Goal: Information Seeking & Learning: Learn about a topic

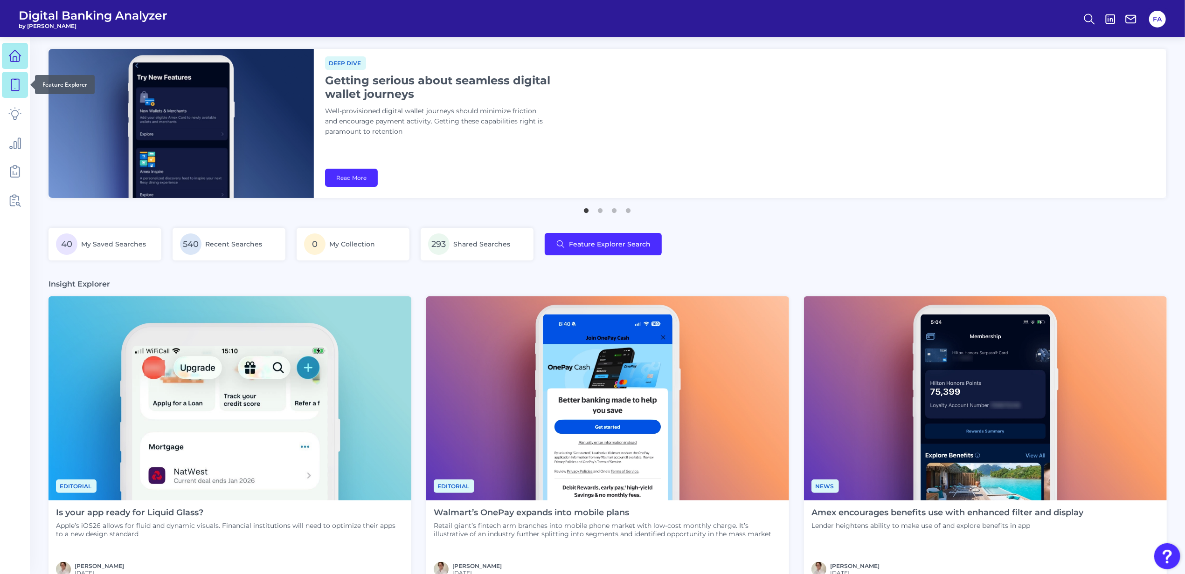
click at [22, 92] on link at bounding box center [15, 85] width 26 height 26
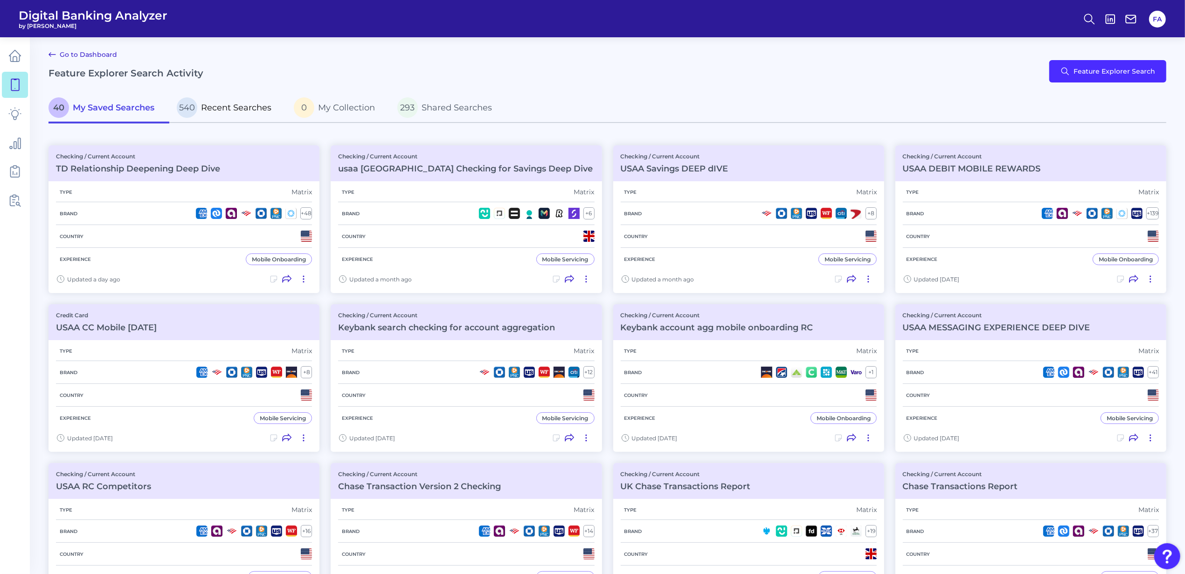
click at [234, 114] on p "540 Recent Searches" at bounding box center [224, 107] width 95 height 21
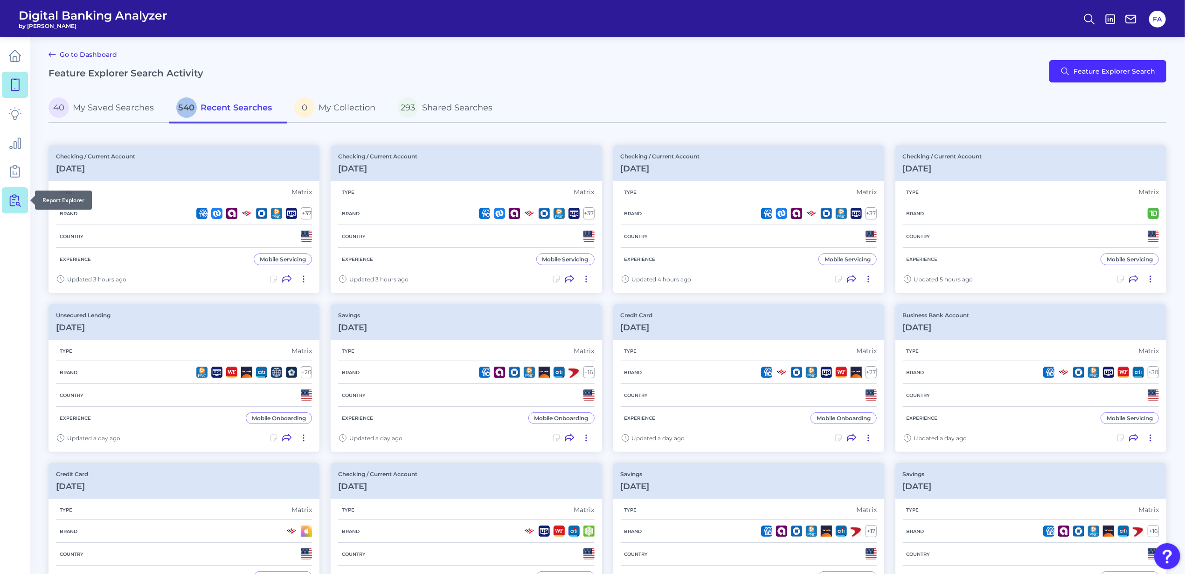
click at [20, 200] on icon at bounding box center [14, 200] width 13 height 13
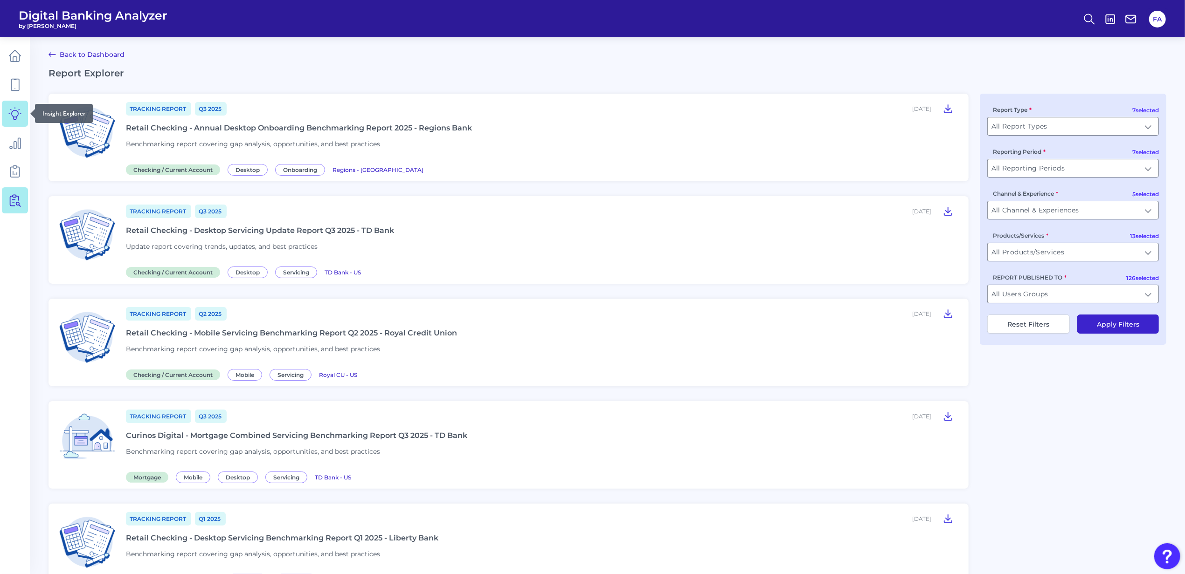
click at [17, 108] on icon at bounding box center [14, 113] width 13 height 13
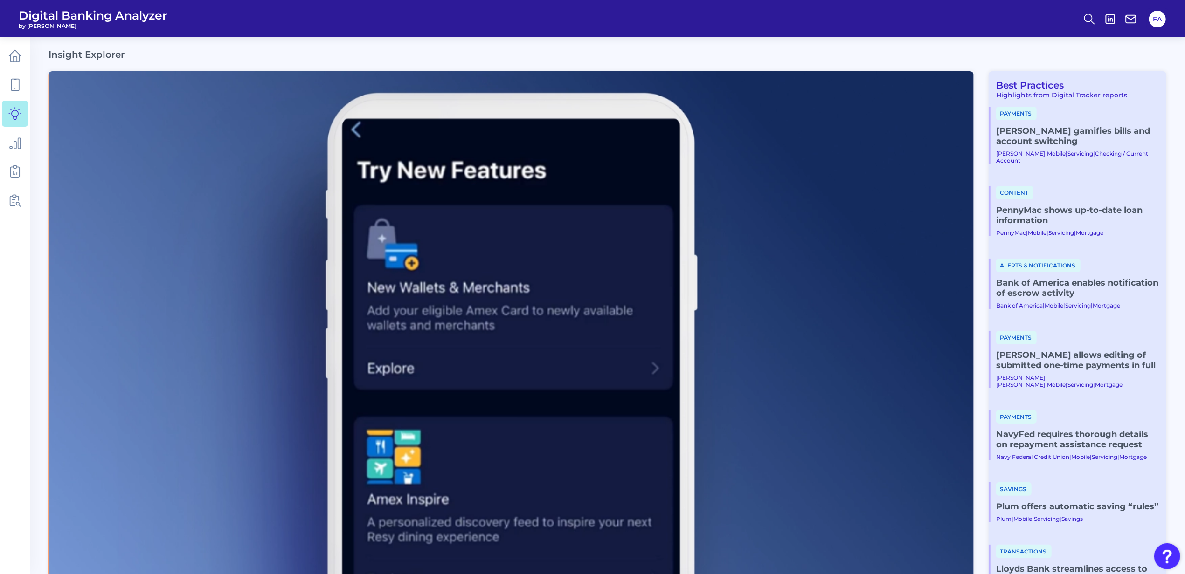
click at [983, 55] on div "Insight Explorer" at bounding box center [607, 54] width 1118 height 11
click at [983, 60] on div "Insight Explorer" at bounding box center [607, 54] width 1118 height 11
click at [1036, 138] on link "[PERSON_NAME] gamifies bills and account switching" at bounding box center [1077, 136] width 163 height 21
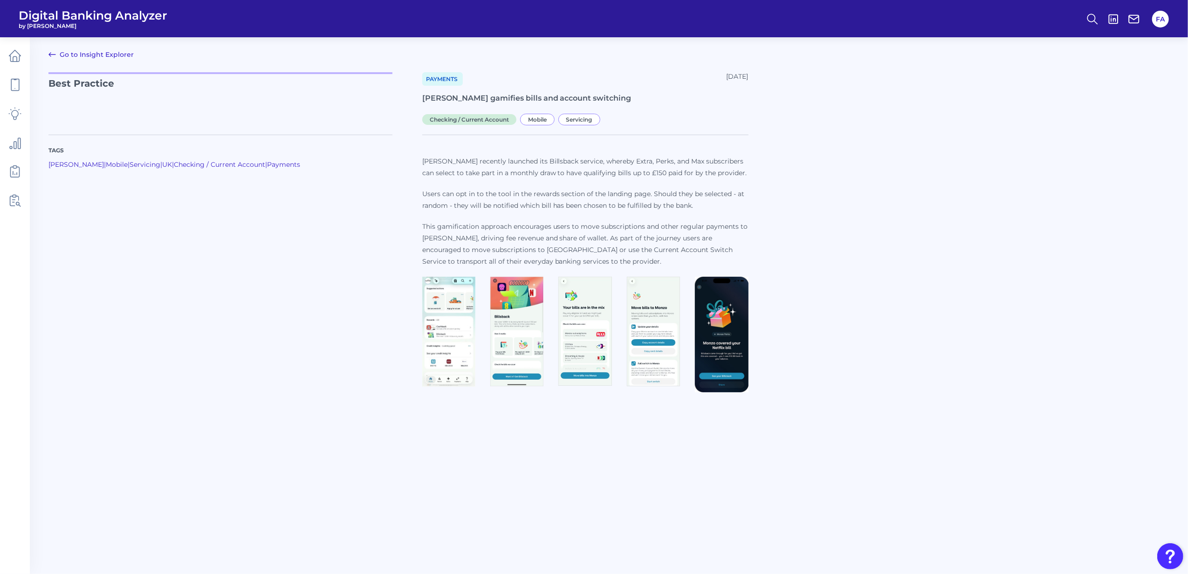
click at [444, 304] on img at bounding box center [448, 332] width 53 height 110
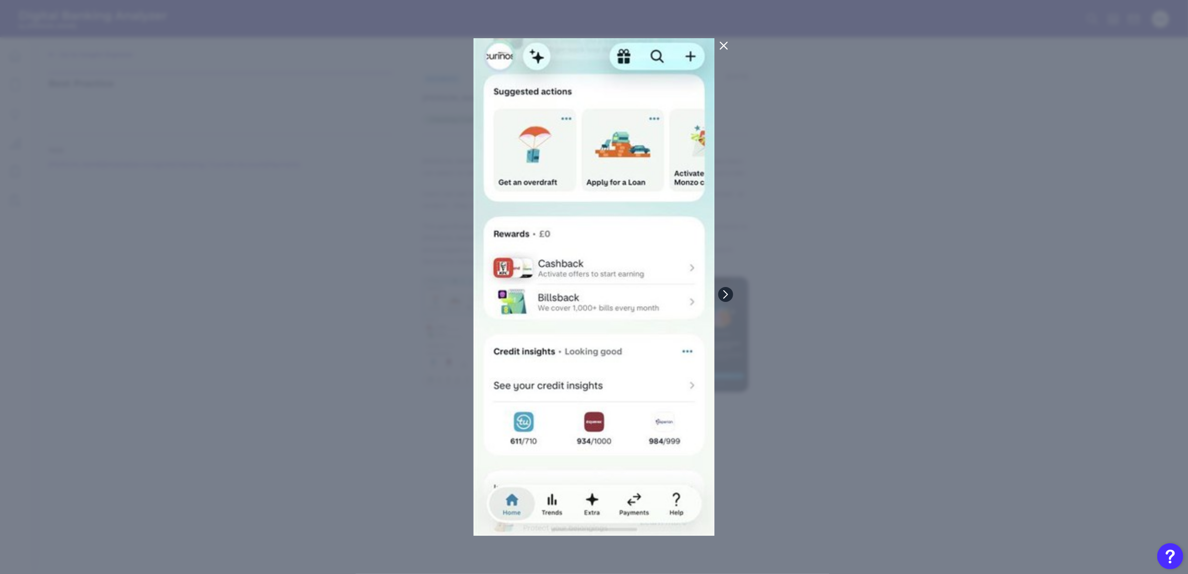
click at [730, 291] on button at bounding box center [725, 294] width 15 height 15
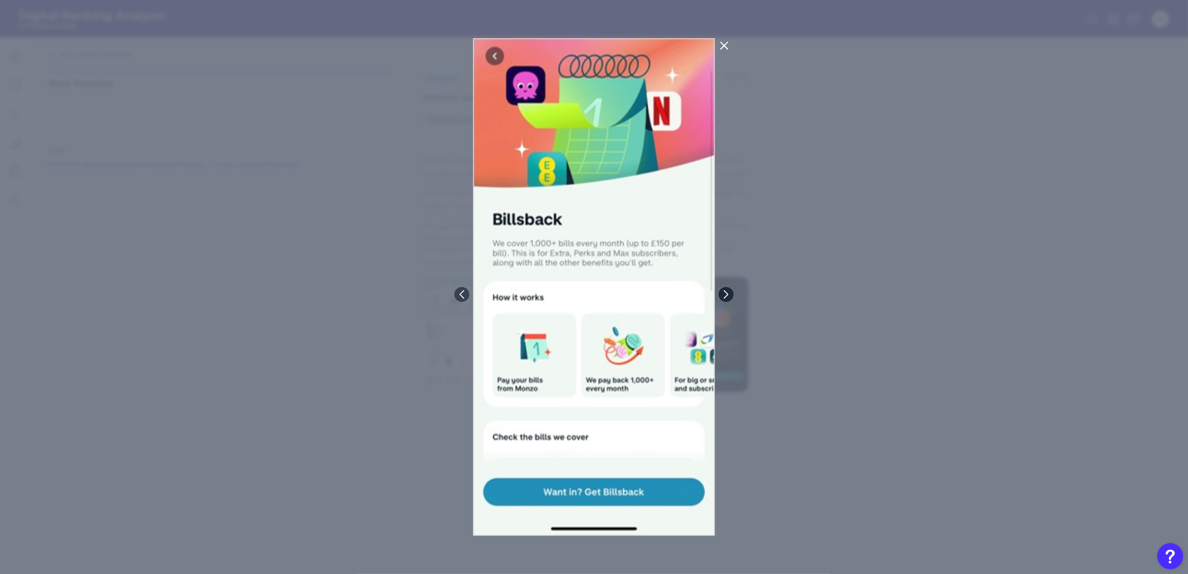
click at [730, 291] on icon at bounding box center [726, 294] width 8 height 8
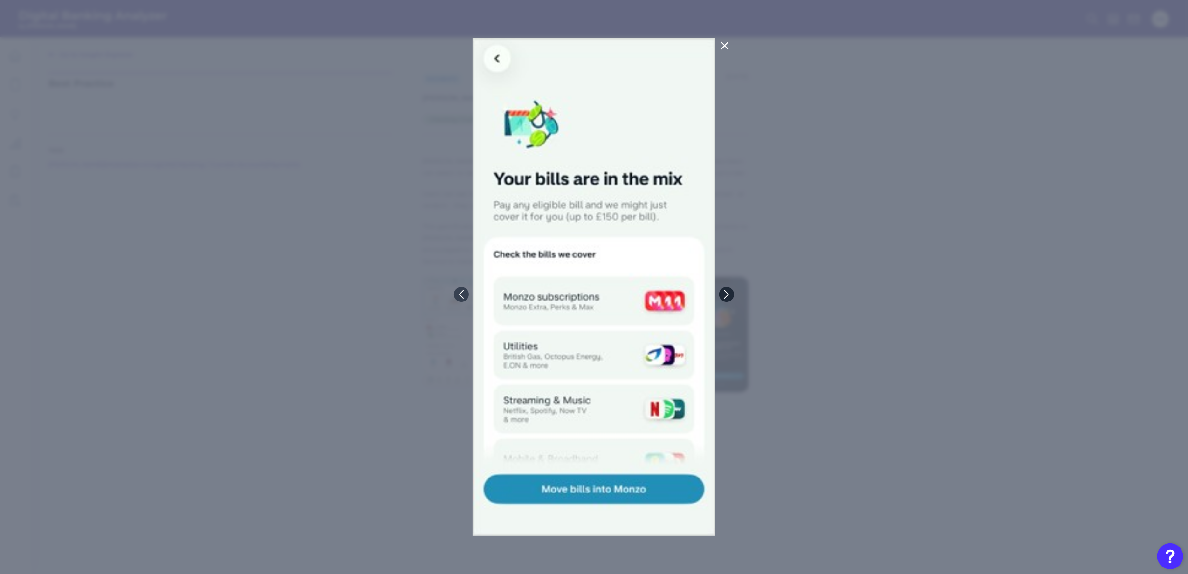
click at [730, 291] on icon at bounding box center [727, 294] width 8 height 8
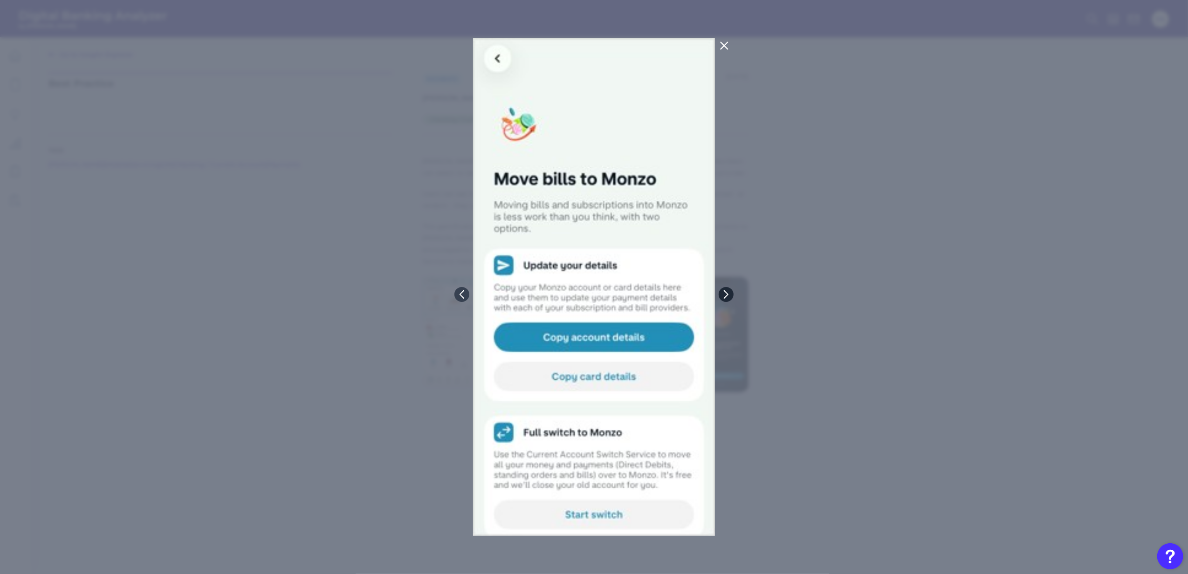
click at [730, 291] on icon at bounding box center [726, 294] width 8 height 8
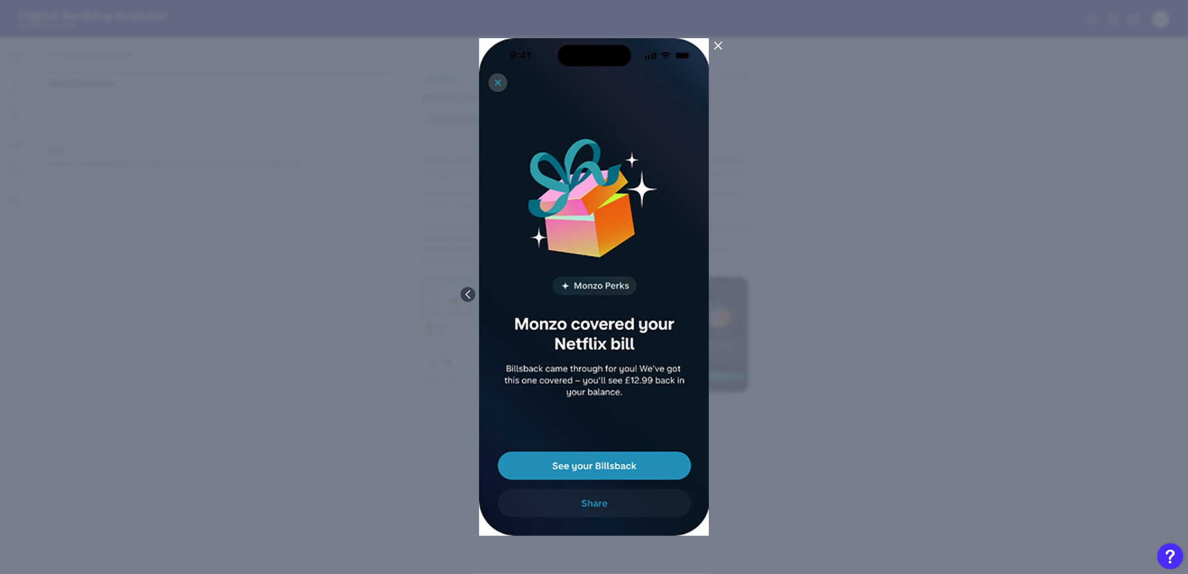
click at [885, 298] on div at bounding box center [594, 287] width 1188 height 574
click at [720, 35] on div at bounding box center [594, 287] width 1188 height 574
click at [715, 36] on div at bounding box center [594, 287] width 1188 height 574
click at [718, 49] on icon at bounding box center [718, 45] width 11 height 11
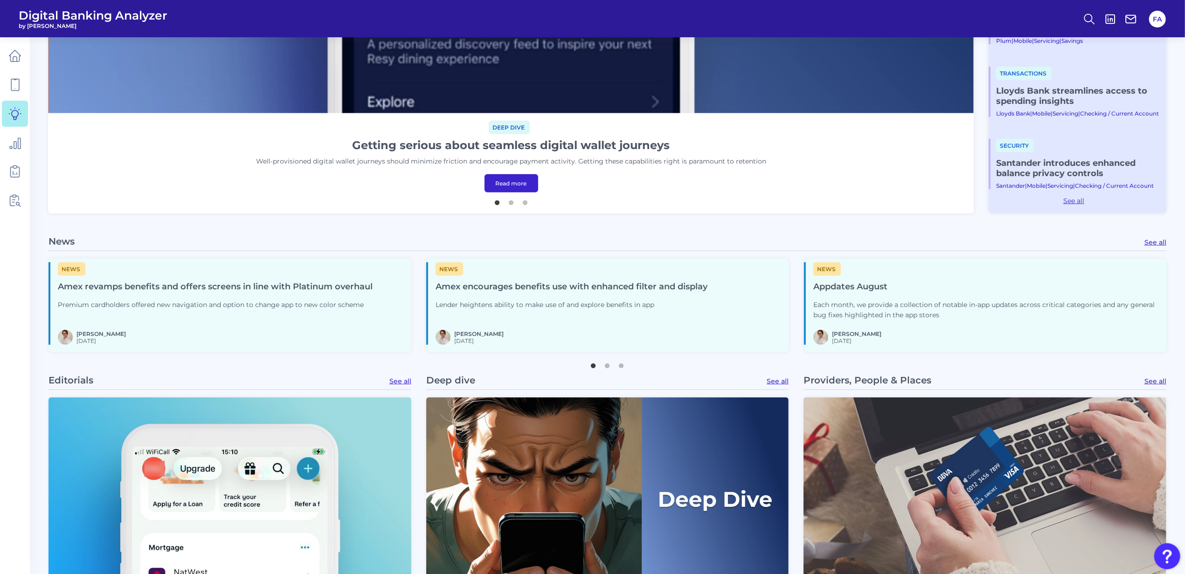
scroll to position [497, 0]
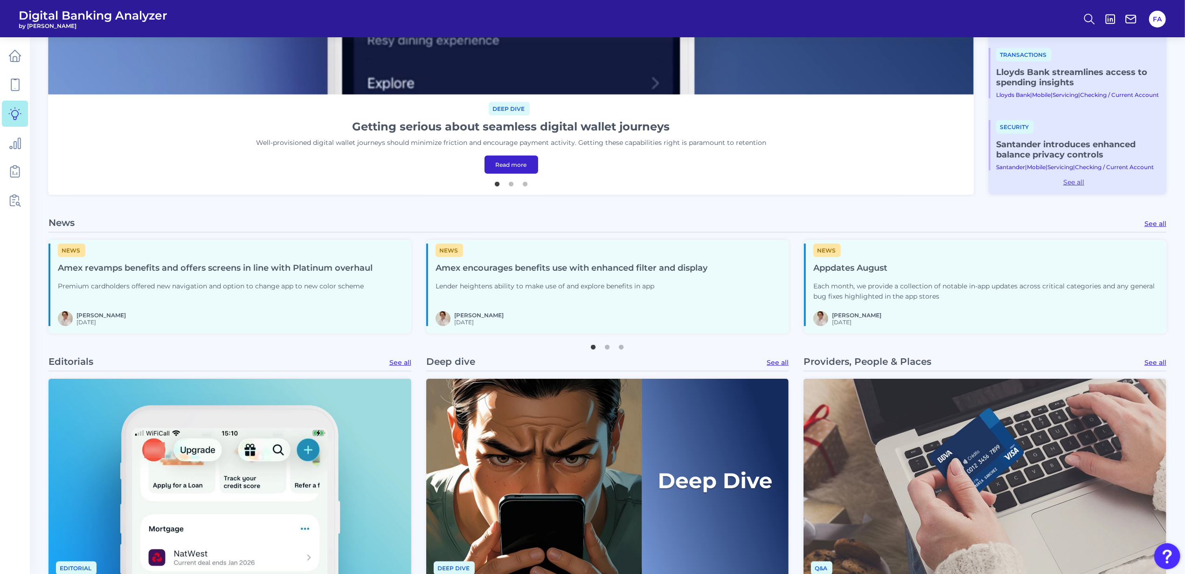
click at [495, 288] on p "Lender heightens ability to make use of and explore benefits in app" at bounding box center [571, 287] width 272 height 10
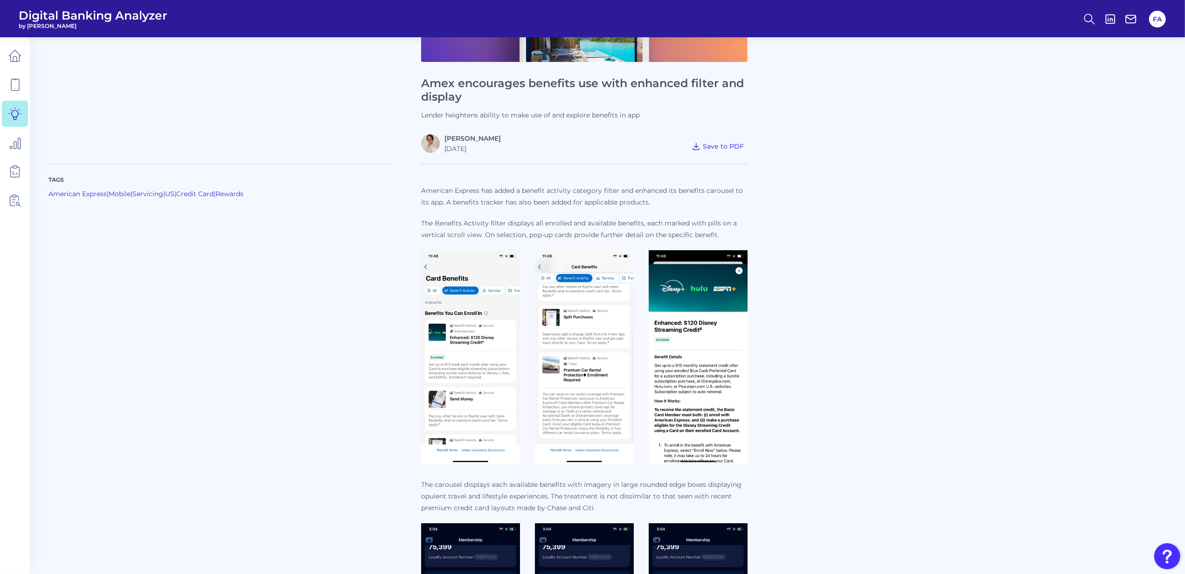
scroll to position [373, 0]
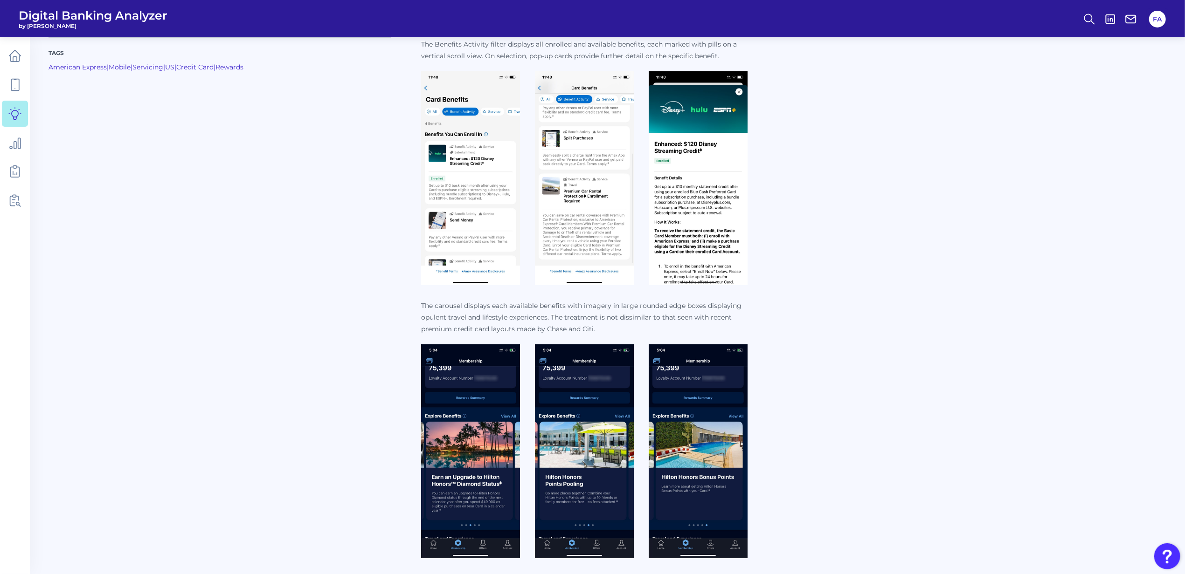
click at [472, 183] on img at bounding box center [470, 178] width 99 height 214
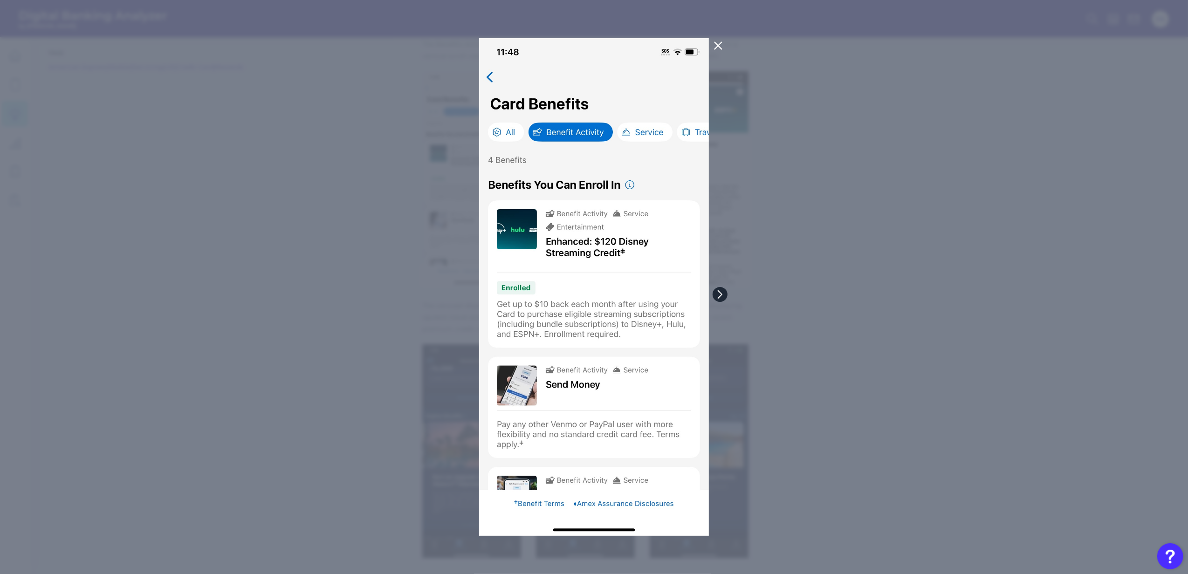
click at [715, 297] on button at bounding box center [720, 294] width 15 height 15
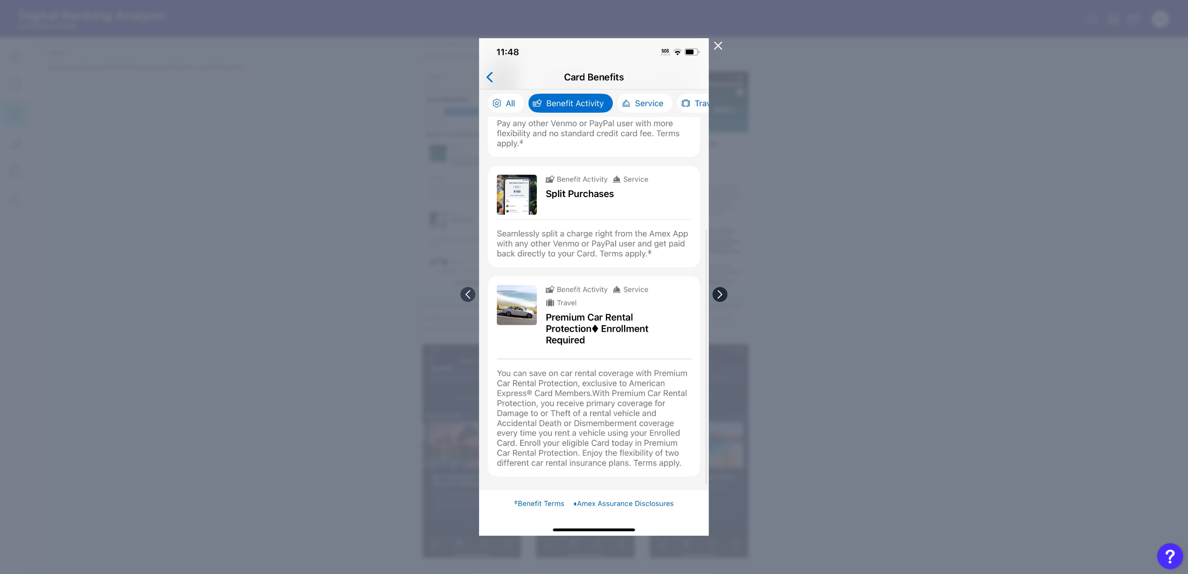
click at [715, 297] on button at bounding box center [720, 294] width 15 height 15
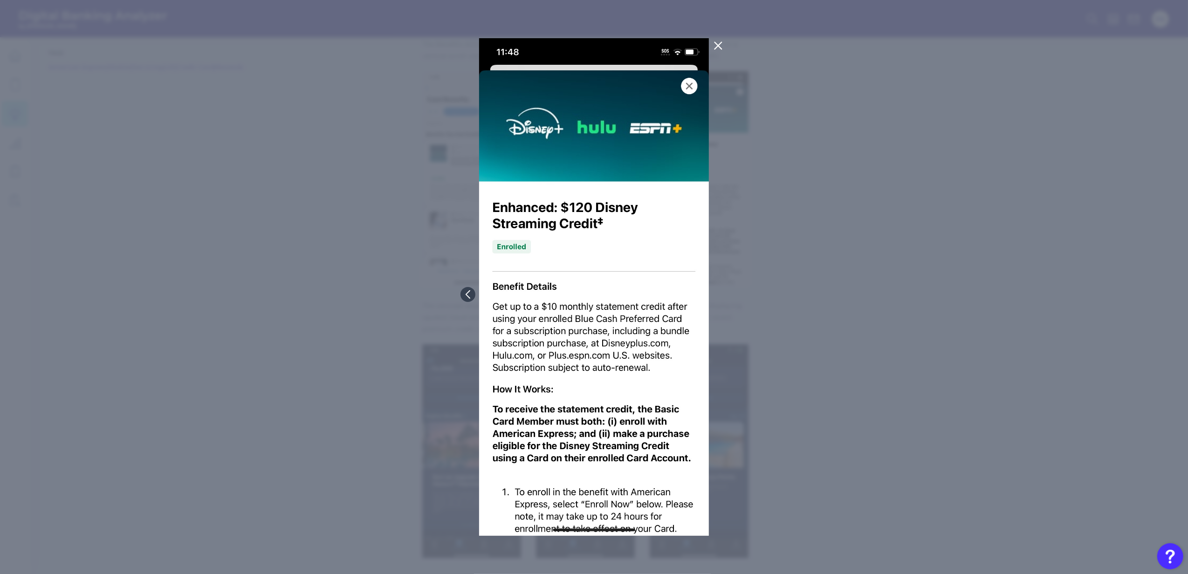
click at [717, 40] on icon at bounding box center [718, 45] width 11 height 11
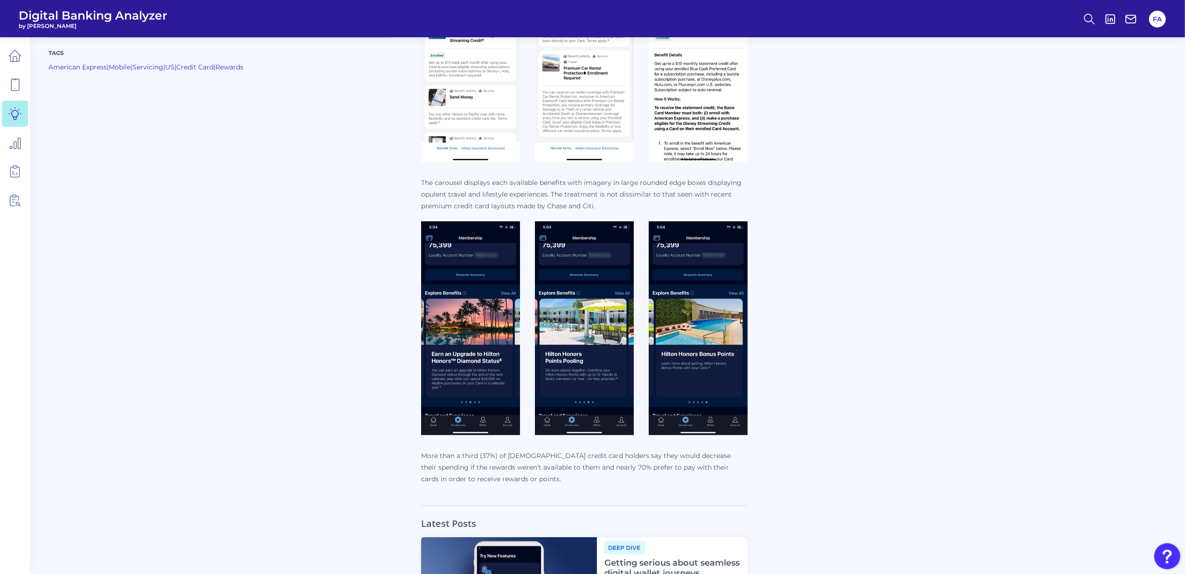
scroll to position [497, 0]
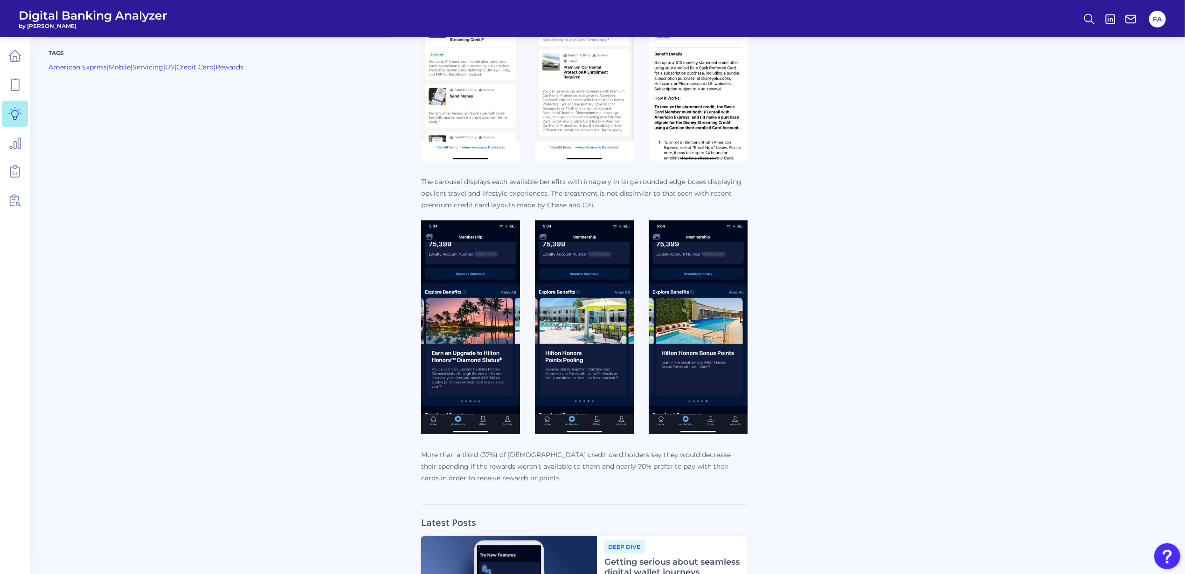
click at [495, 325] on img at bounding box center [470, 328] width 99 height 214
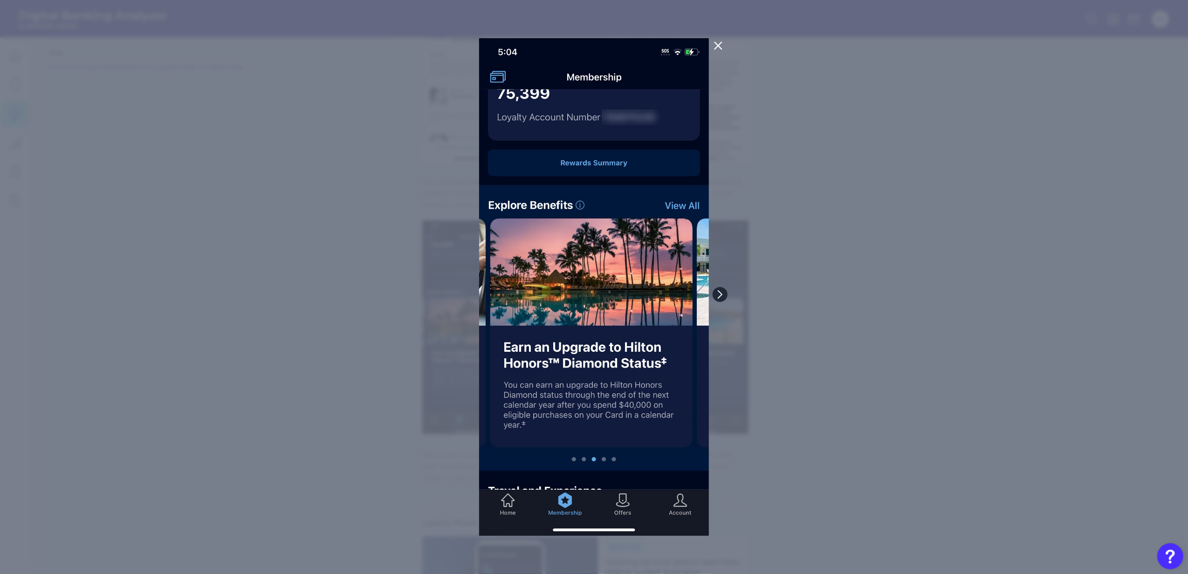
click at [717, 293] on icon at bounding box center [720, 294] width 8 height 8
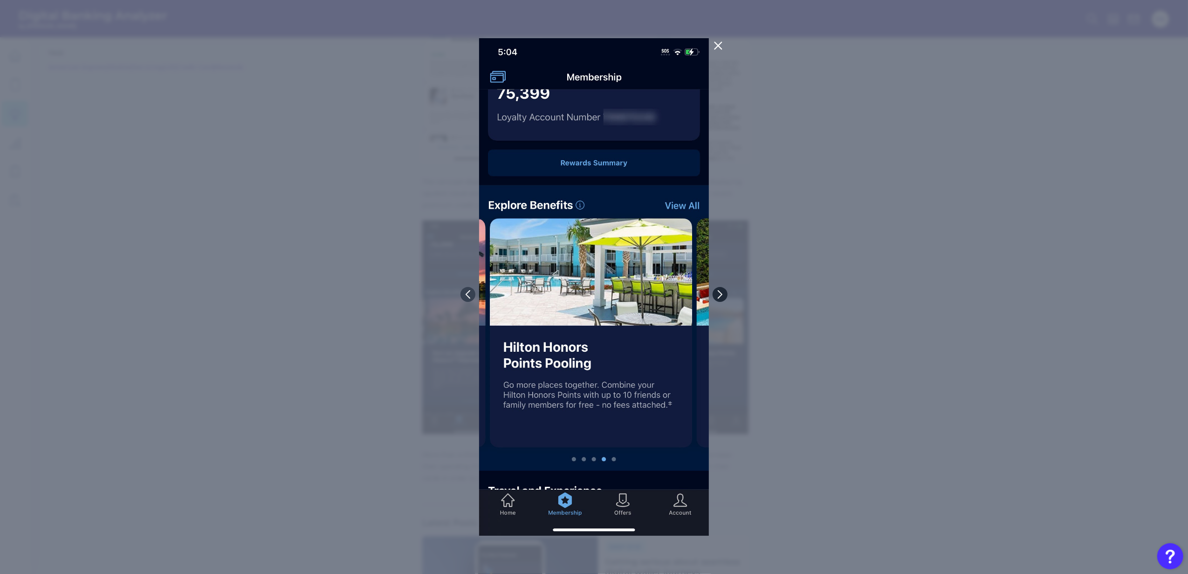
click at [717, 293] on icon at bounding box center [720, 294] width 8 height 8
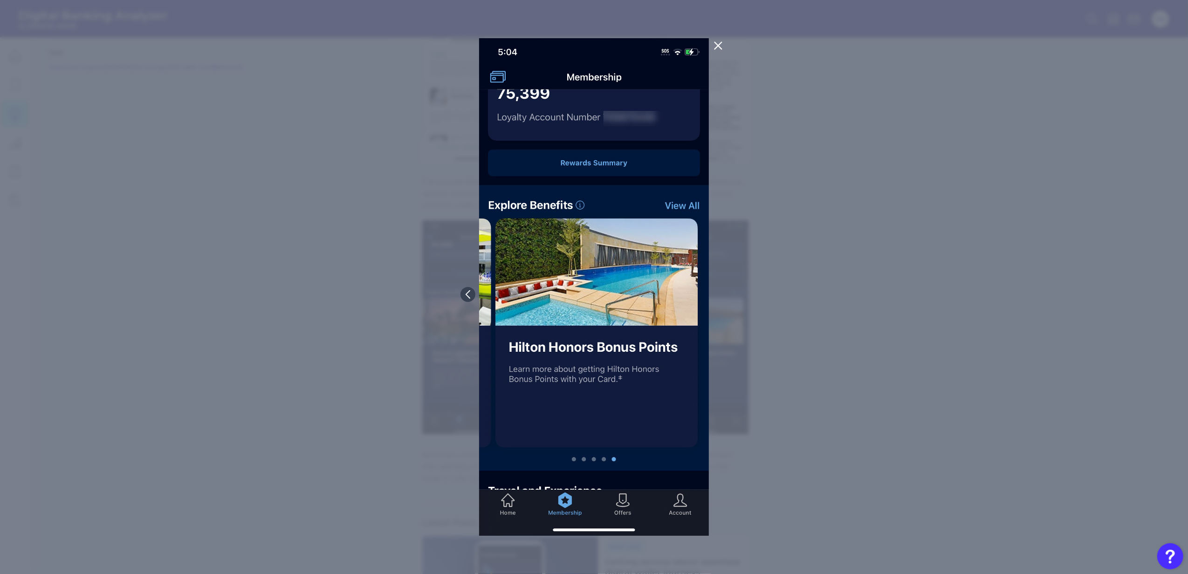
click at [717, 293] on div at bounding box center [594, 287] width 1188 height 574
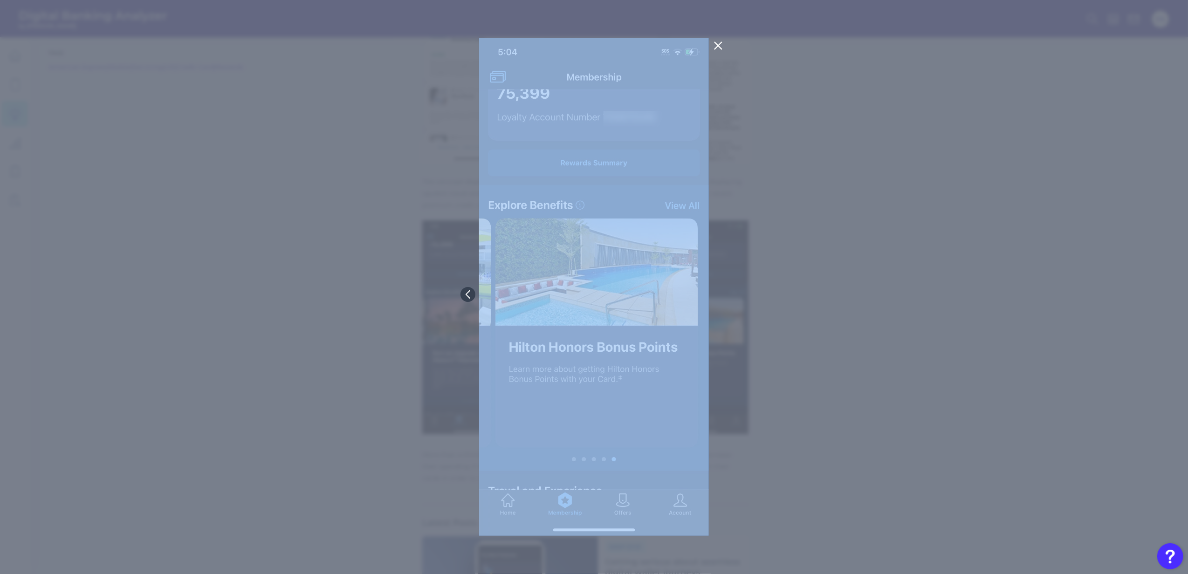
click at [717, 293] on div at bounding box center [594, 287] width 1188 height 574
click at [471, 297] on icon at bounding box center [468, 294] width 8 height 8
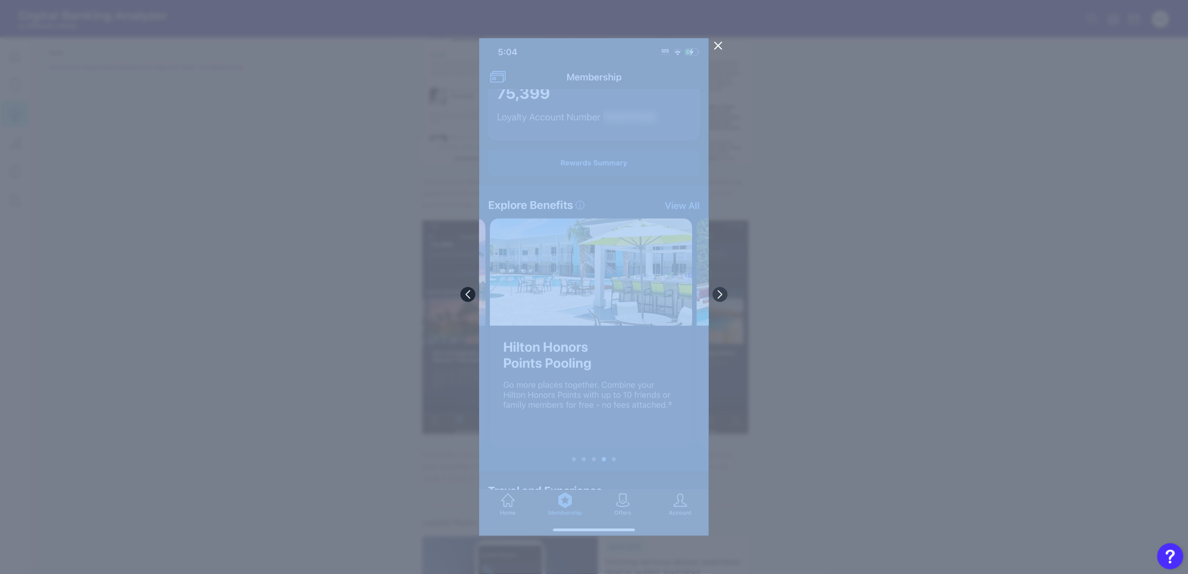
click at [471, 297] on icon at bounding box center [468, 294] width 8 height 8
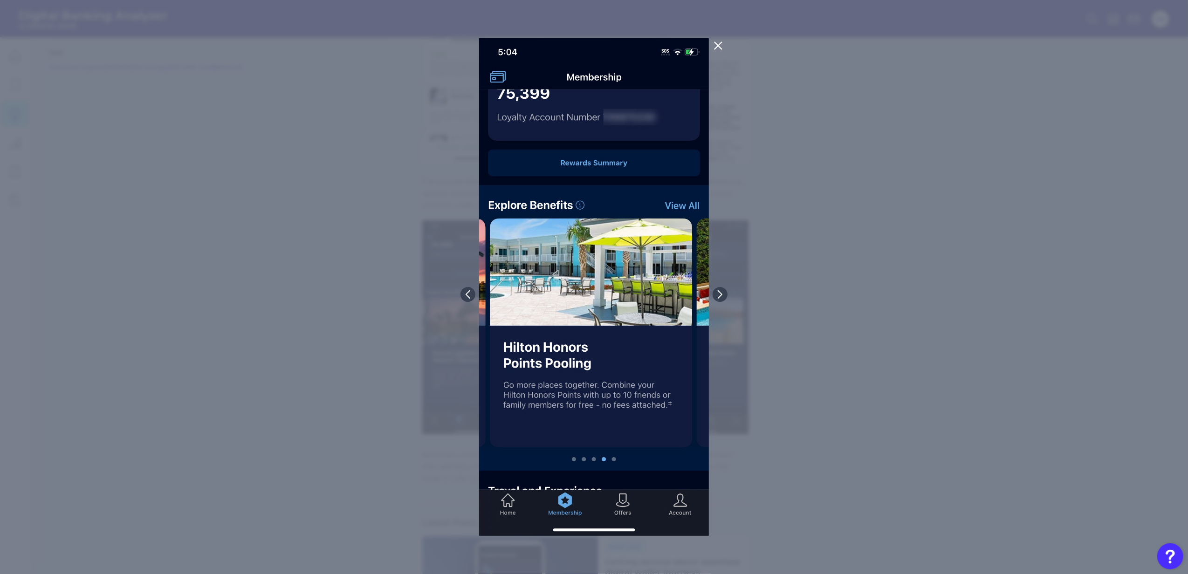
click at [471, 297] on div at bounding box center [594, 287] width 1188 height 574
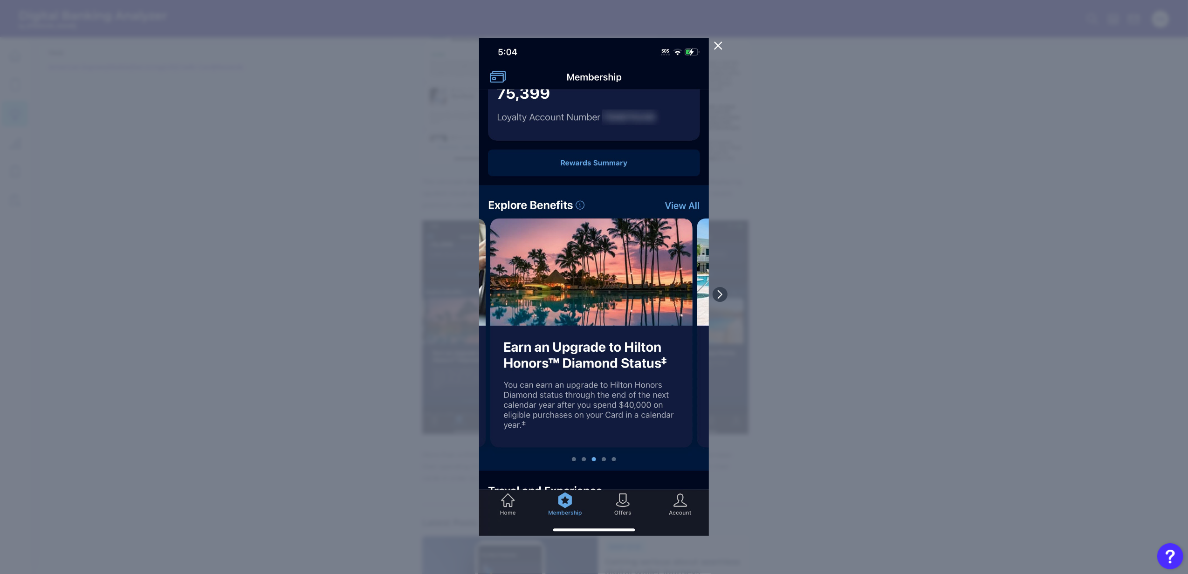
drag, startPoint x: 471, startPoint y: 297, endPoint x: 620, endPoint y: 294, distance: 148.8
click at [620, 294] on img at bounding box center [594, 287] width 230 height 498
click at [617, 217] on img at bounding box center [594, 287] width 230 height 498
click at [745, 202] on div at bounding box center [594, 287] width 1188 height 574
click at [718, 295] on icon at bounding box center [720, 294] width 8 height 8
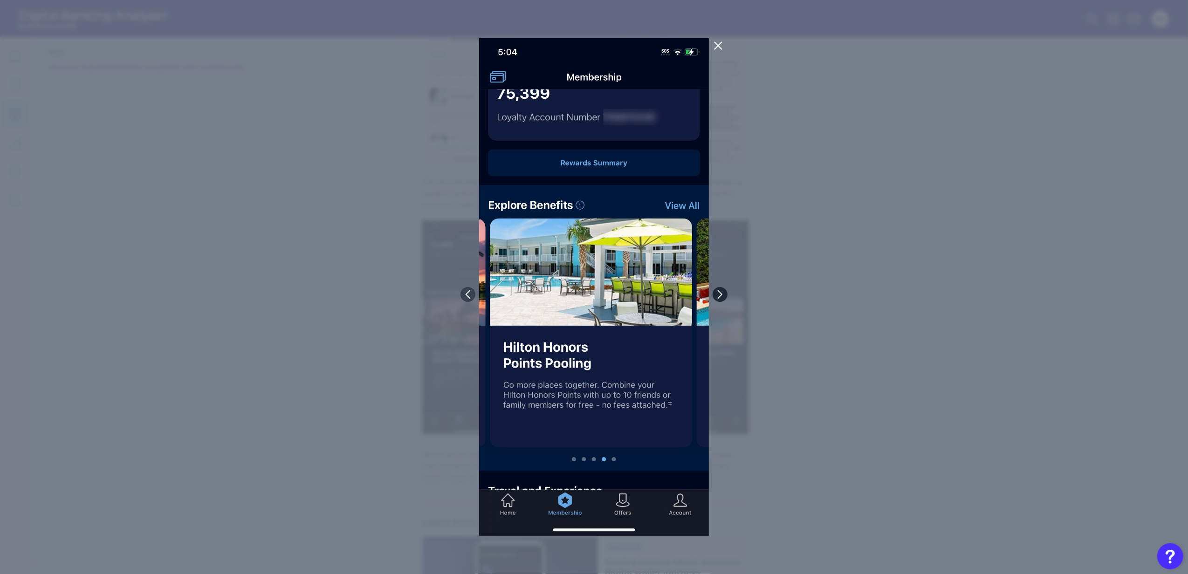
click at [722, 293] on icon at bounding box center [720, 294] width 8 height 8
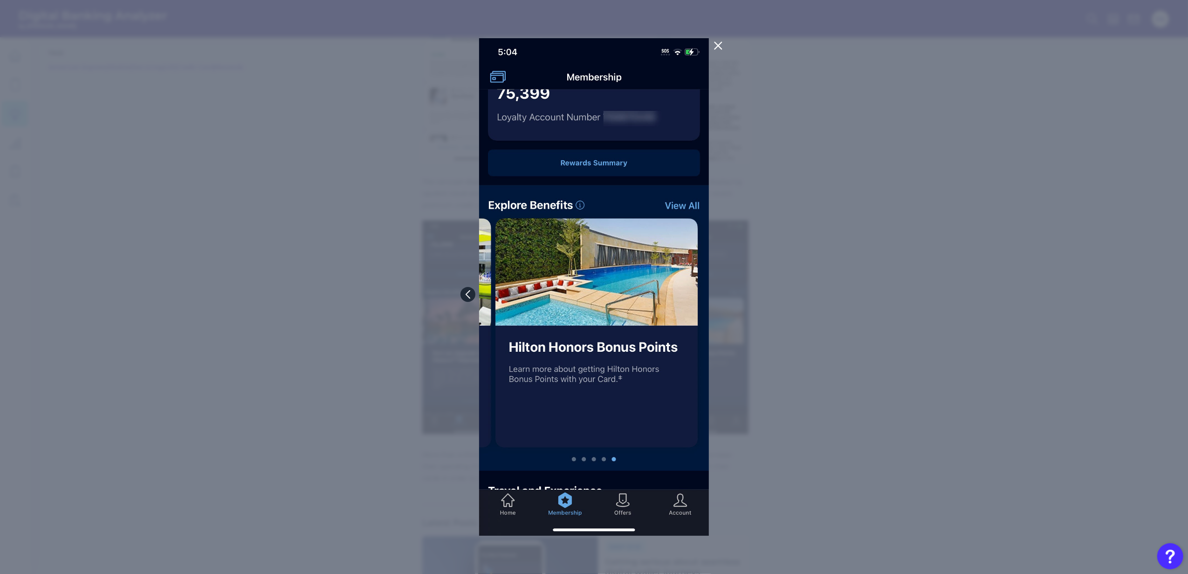
click at [464, 291] on icon at bounding box center [468, 294] width 8 height 8
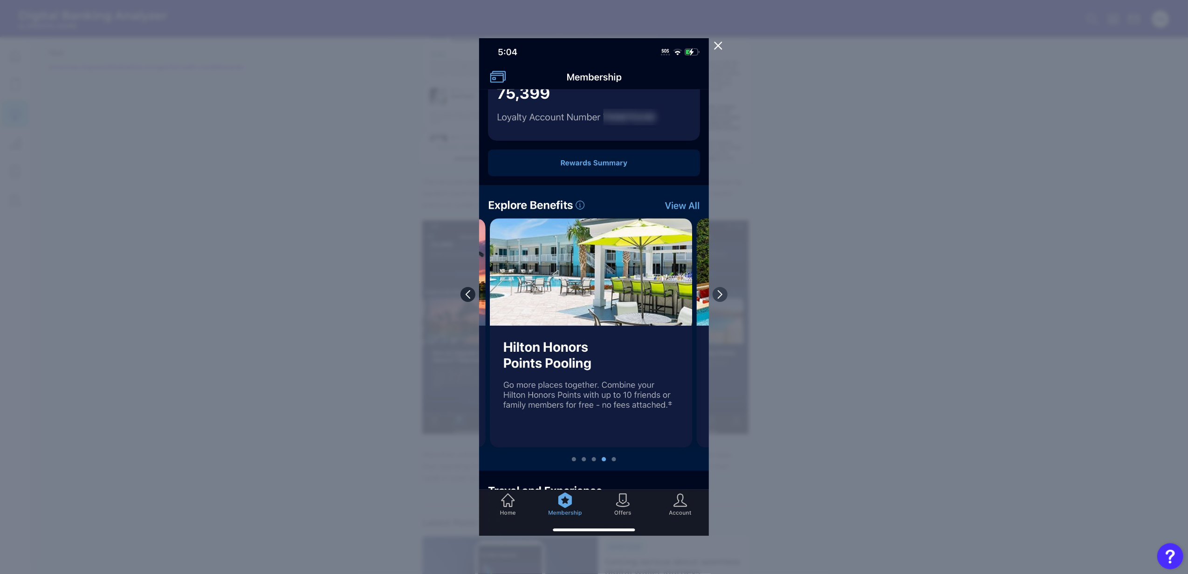
click at [464, 291] on icon at bounding box center [468, 294] width 8 height 8
click at [464, 291] on div at bounding box center [594, 287] width 1188 height 574
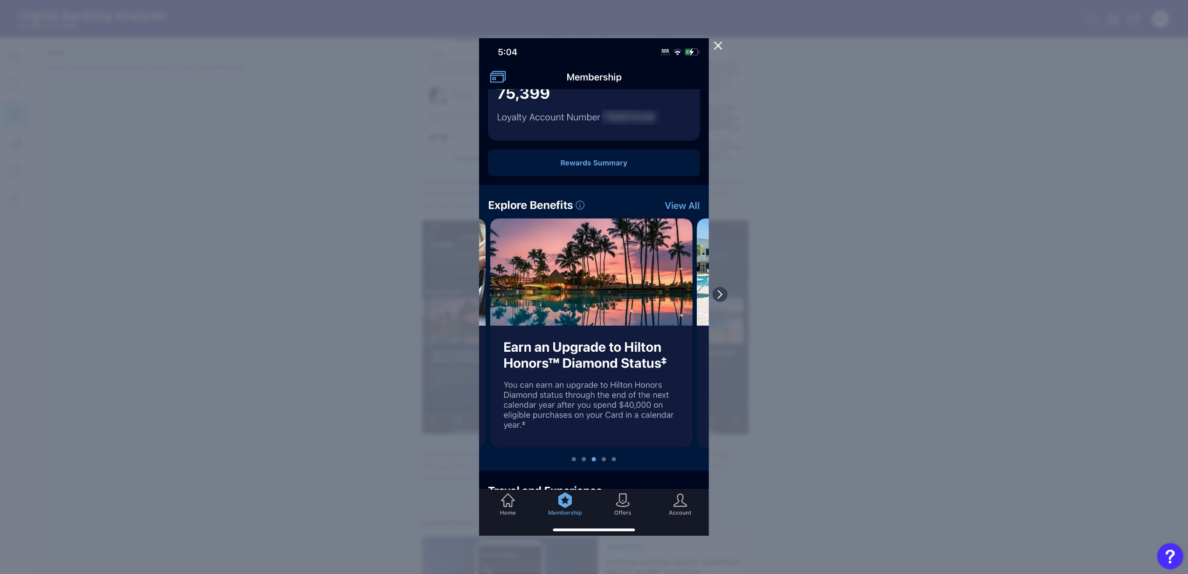
drag, startPoint x: 464, startPoint y: 291, endPoint x: 604, endPoint y: 302, distance: 140.3
click at [604, 302] on img at bounding box center [594, 287] width 230 height 498
click at [683, 232] on img at bounding box center [594, 287] width 230 height 498
click at [870, 273] on div at bounding box center [594, 287] width 1188 height 574
click at [906, 314] on div at bounding box center [594, 287] width 1188 height 574
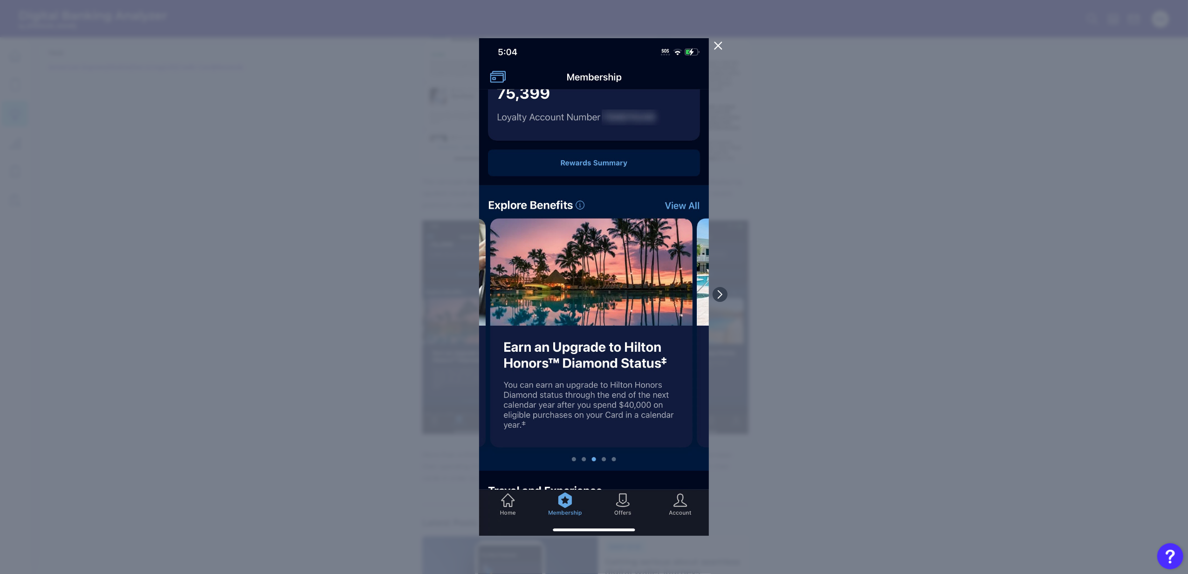
click at [715, 49] on icon at bounding box center [718, 45] width 7 height 7
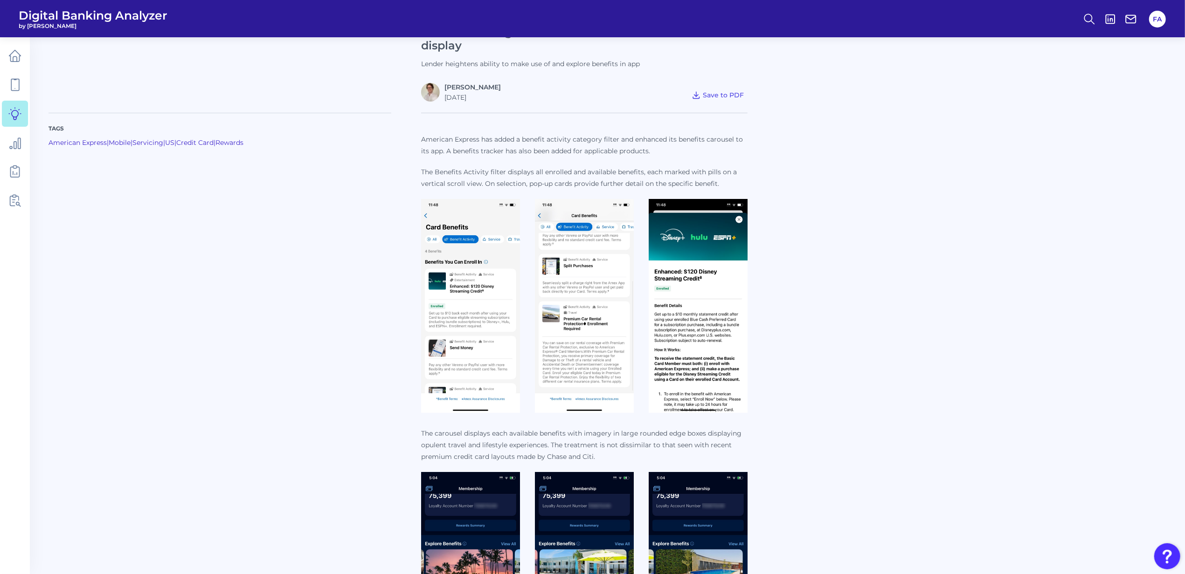
scroll to position [248, 0]
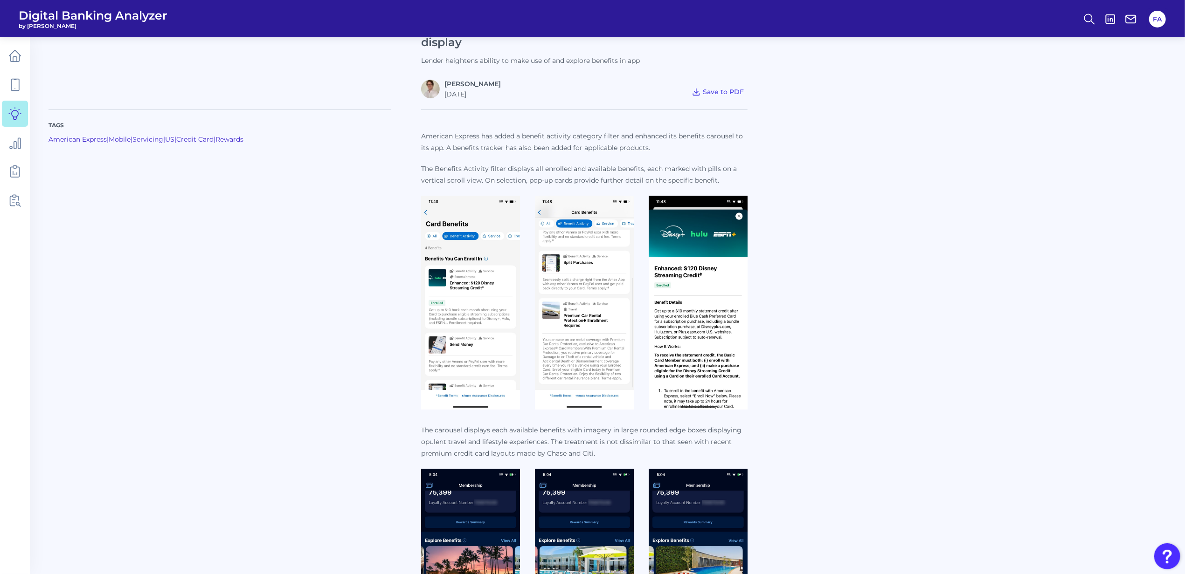
click at [689, 308] on img at bounding box center [698, 303] width 99 height 214
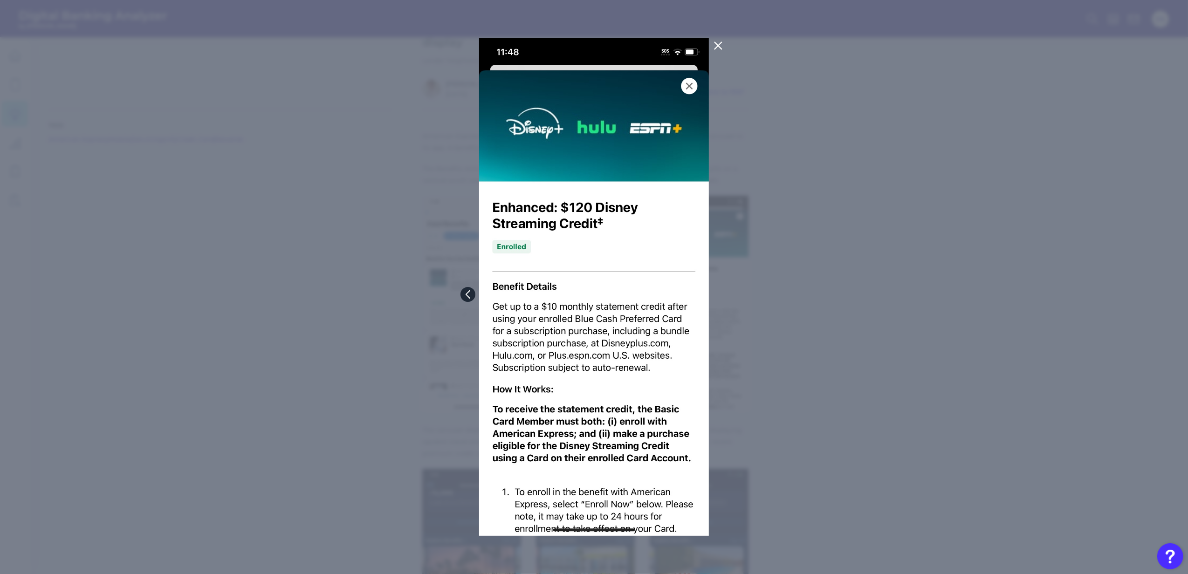
click at [463, 297] on button at bounding box center [468, 294] width 15 height 15
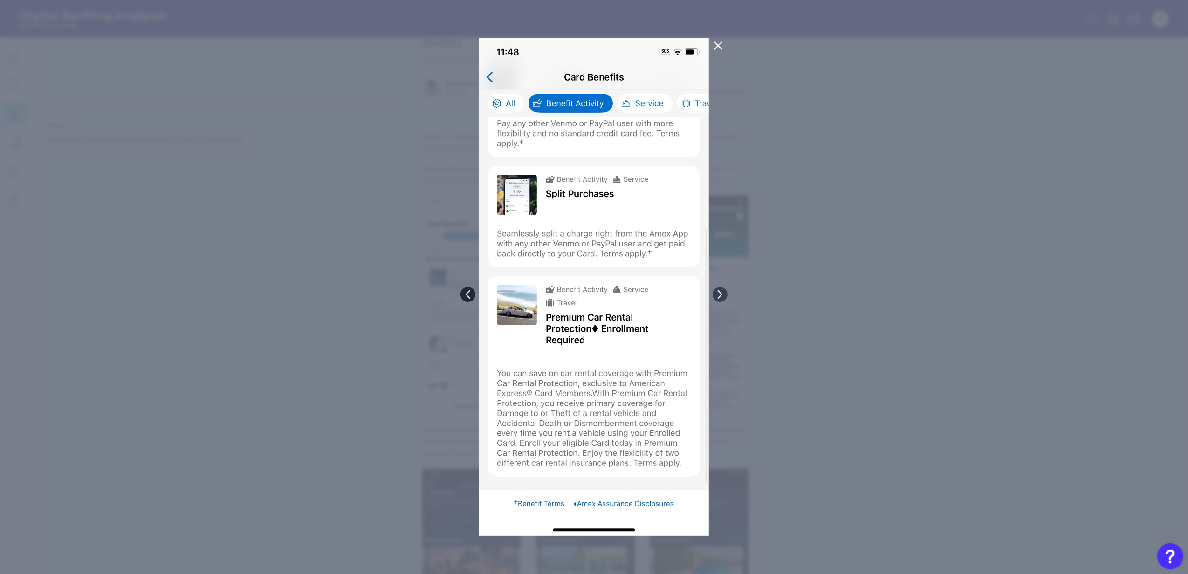
click at [461, 295] on button at bounding box center [468, 294] width 15 height 15
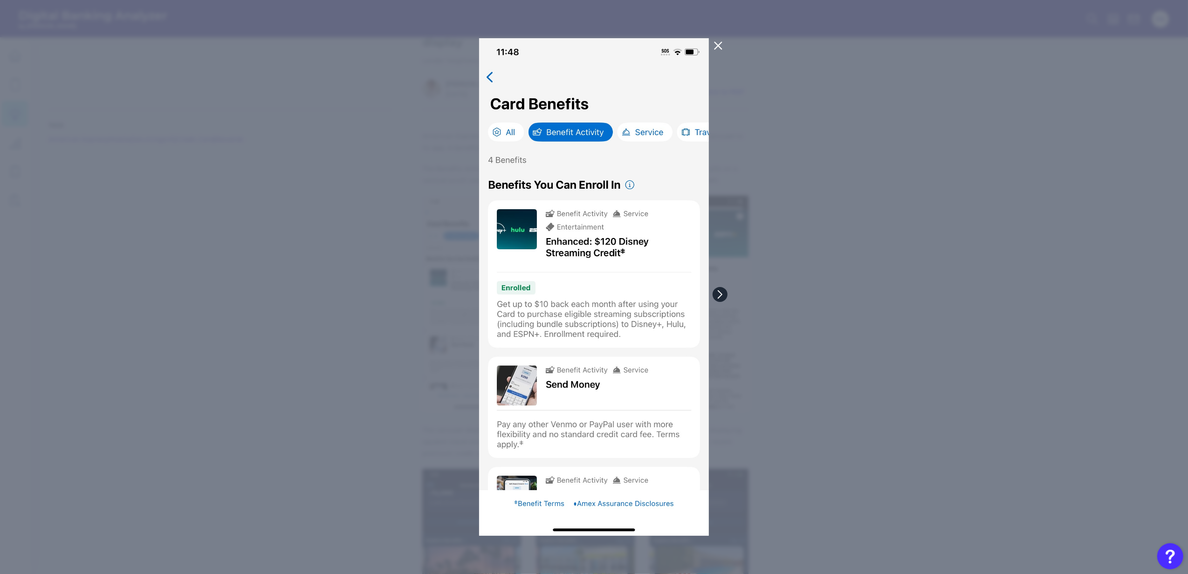
click at [713, 297] on button at bounding box center [720, 294] width 15 height 15
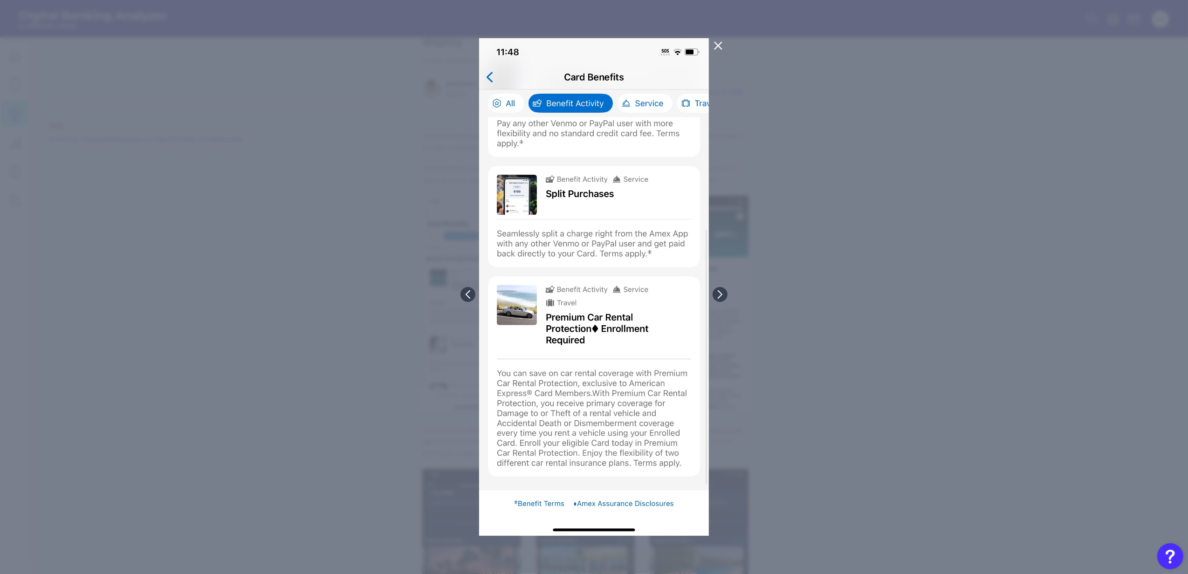
click at [833, 302] on div at bounding box center [594, 287] width 1188 height 574
click at [723, 42] on icon at bounding box center [718, 45] width 11 height 11
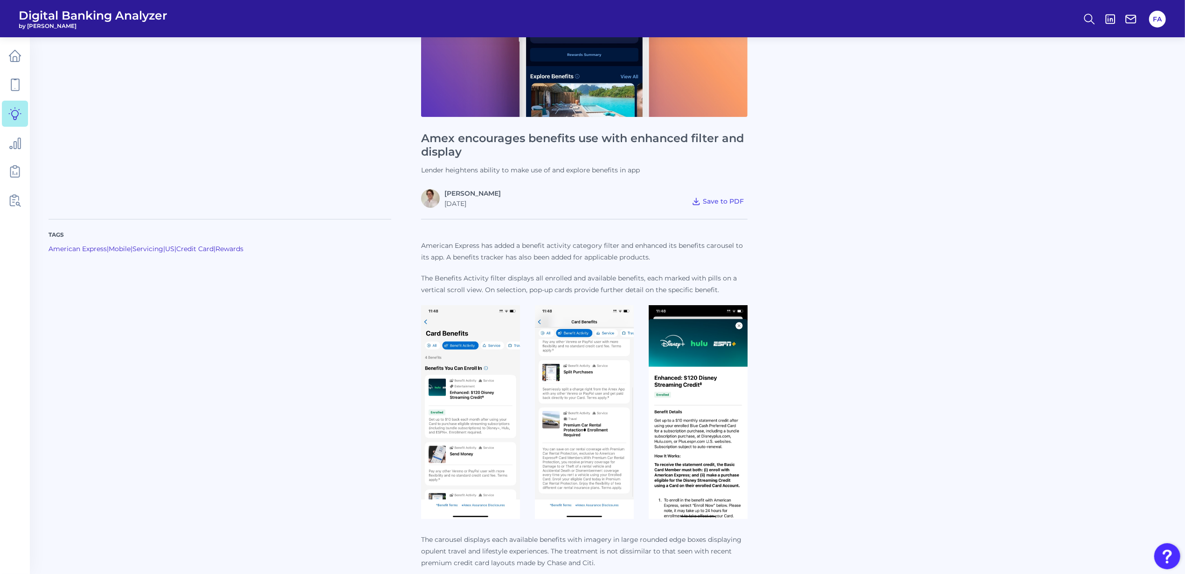
scroll to position [0, 0]
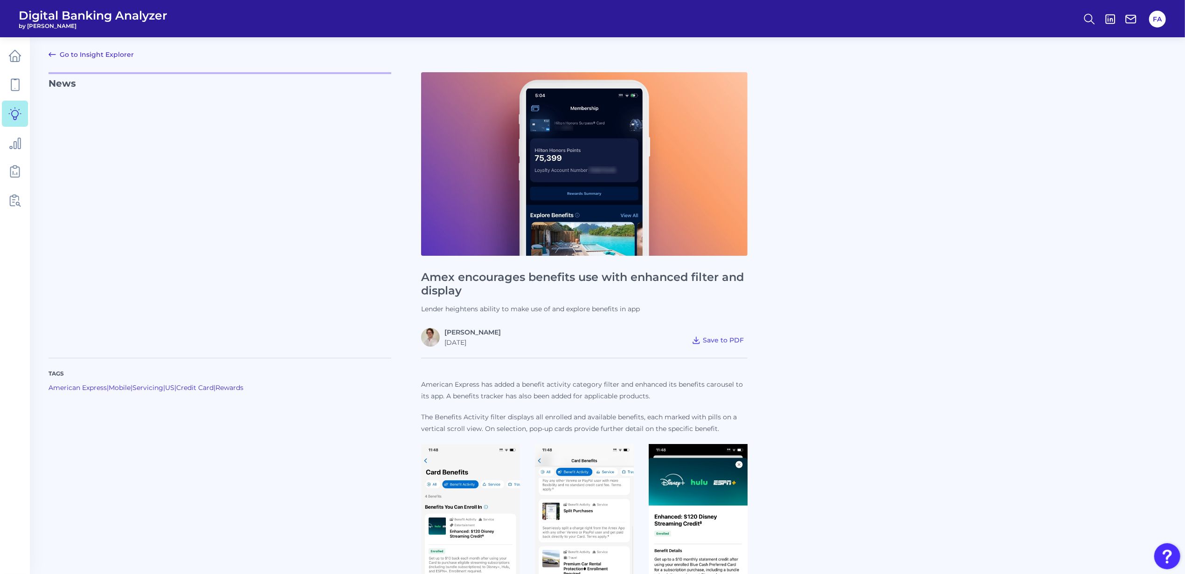
click at [79, 49] on link "Go to Insight Explorer" at bounding box center [90, 54] width 85 height 11
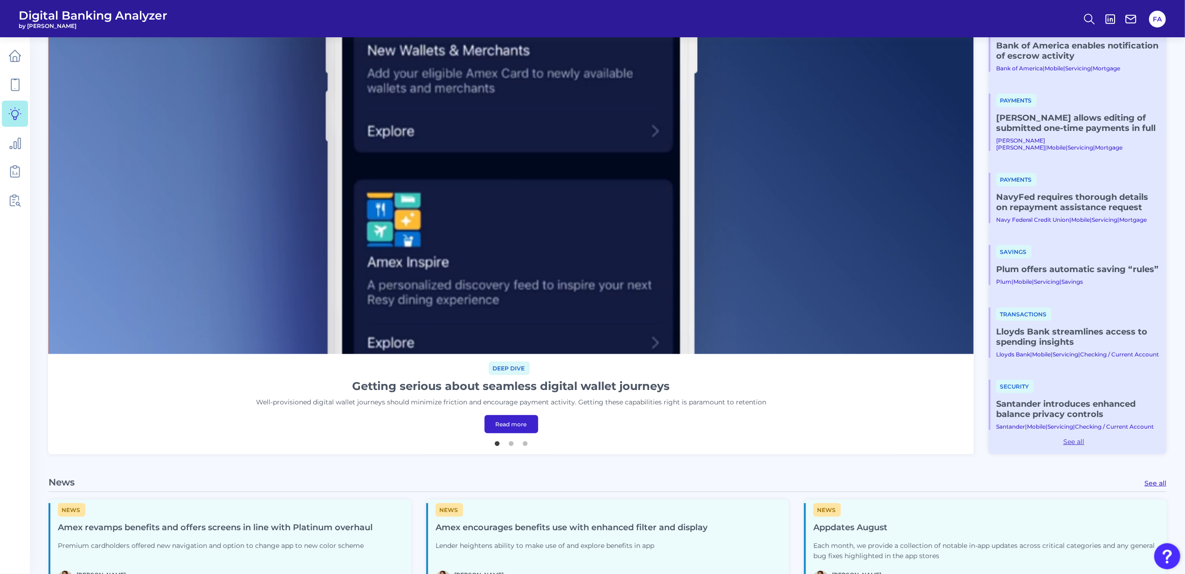
scroll to position [435, 0]
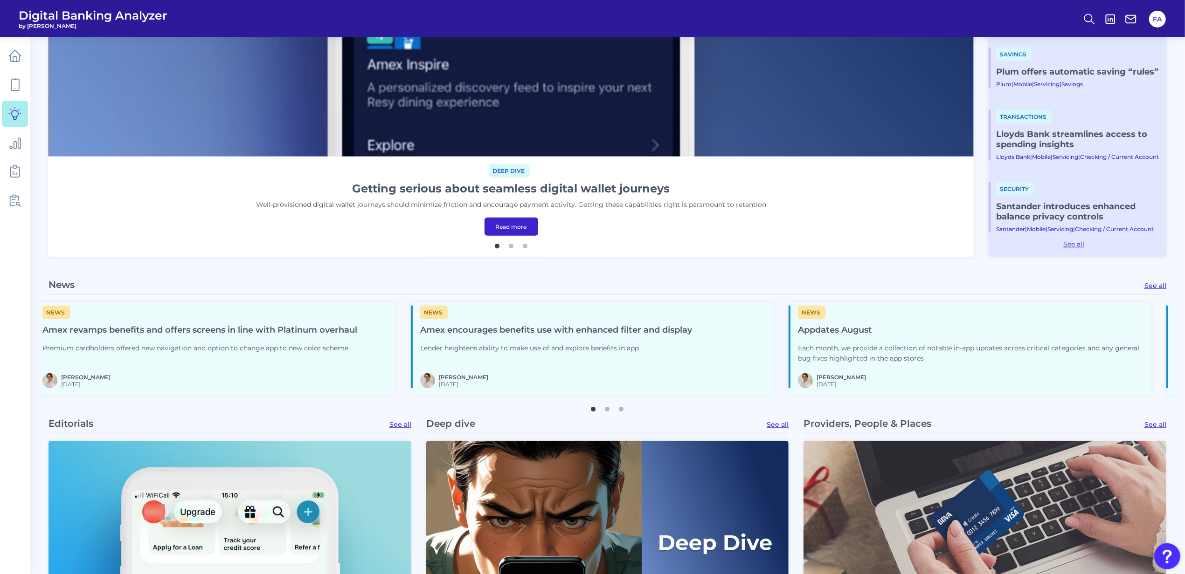
drag, startPoint x: 893, startPoint y: 373, endPoint x: 903, endPoint y: 388, distance: 17.6
click at [903, 388] on div "News Appdates August Each month, we provide a collection of notable in-app upda…" at bounding box center [969, 347] width 363 height 83
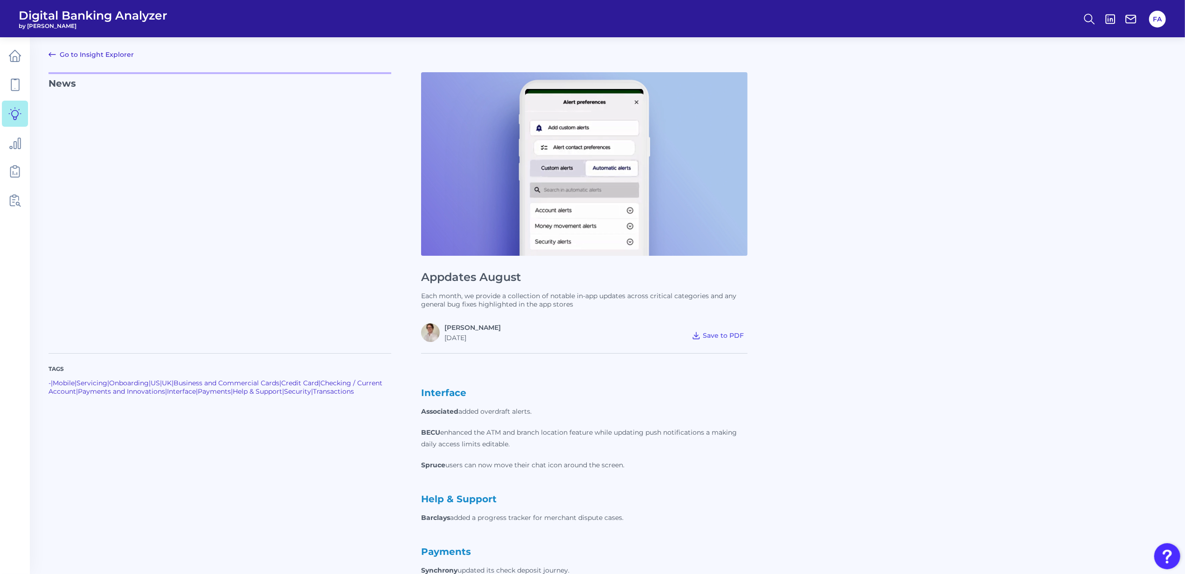
click at [55, 54] on icon at bounding box center [52, 54] width 11 height 11
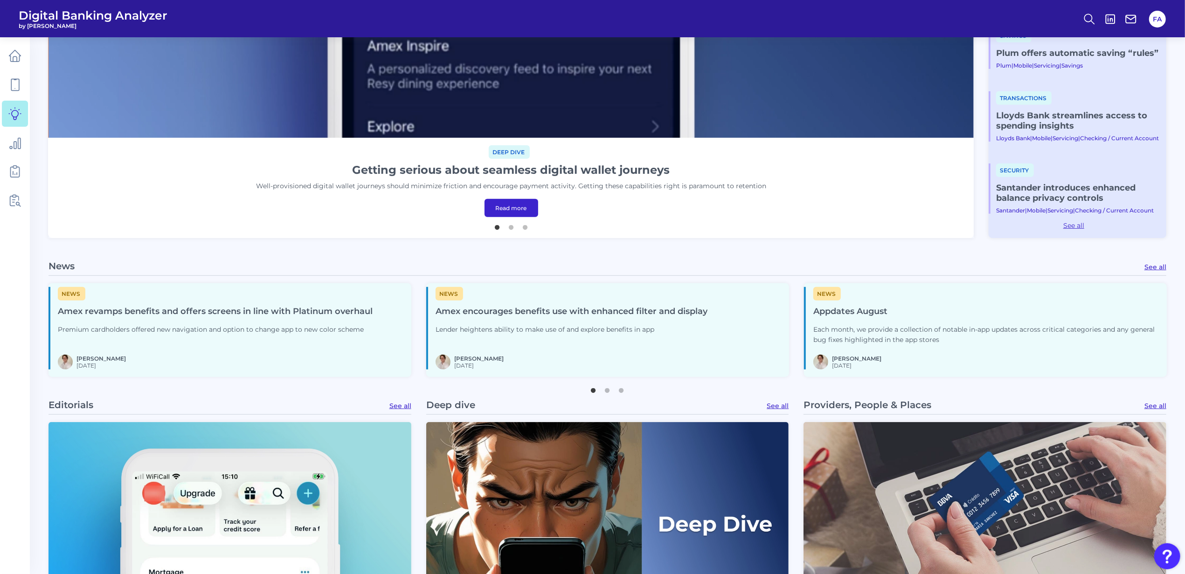
scroll to position [559, 0]
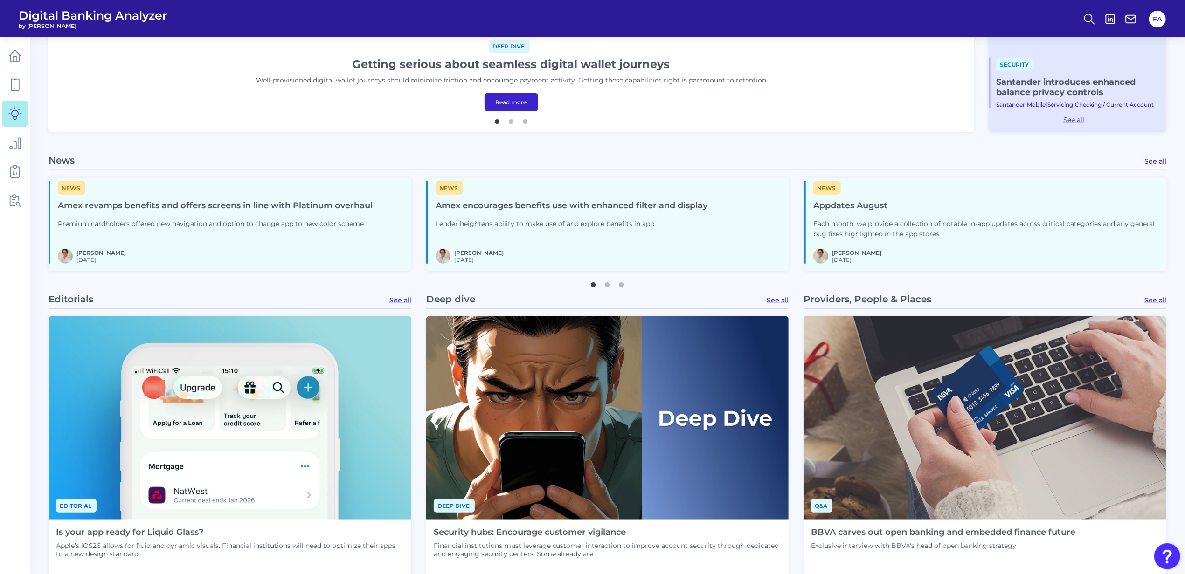
click at [184, 230] on div "News Amex revamps benefits and offers screens in line with Platinum overhaul Pr…" at bounding box center [215, 209] width 315 height 57
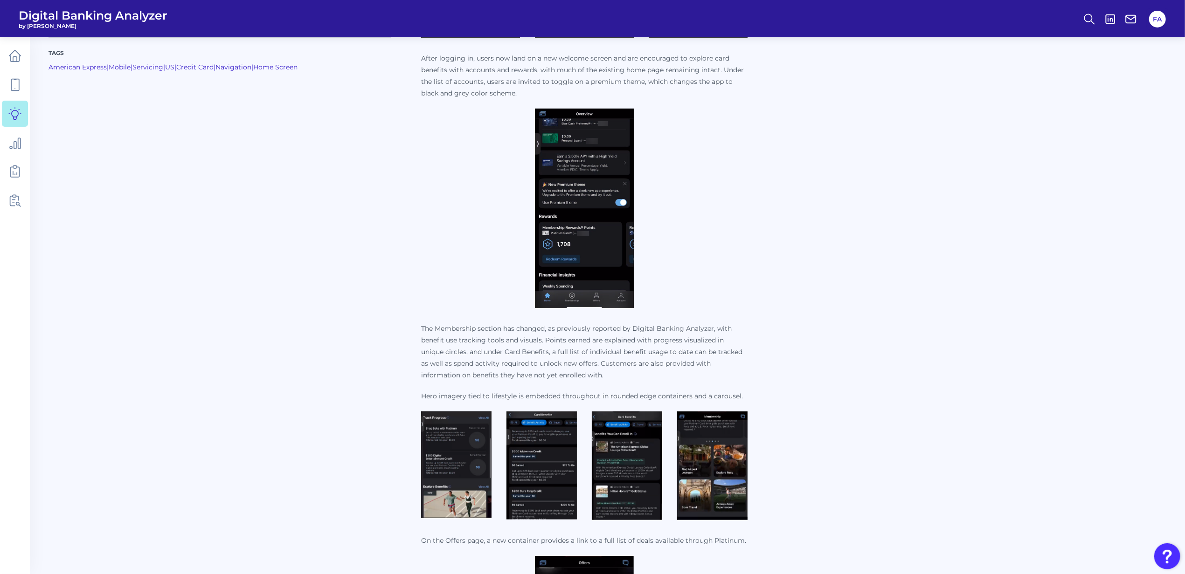
scroll to position [870, 0]
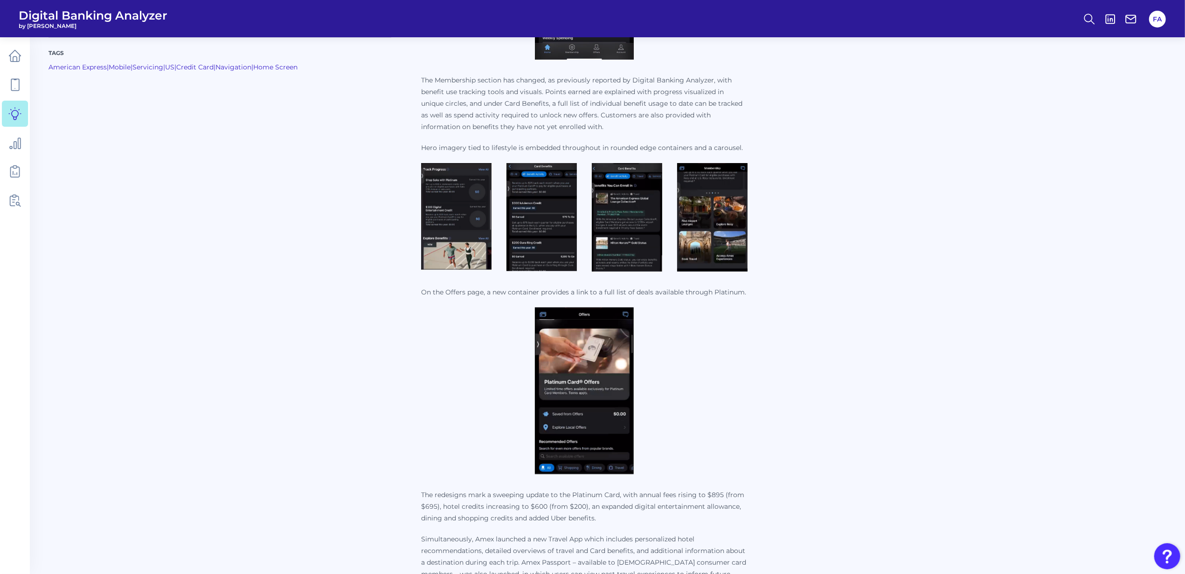
click at [451, 243] on img at bounding box center [456, 216] width 70 height 107
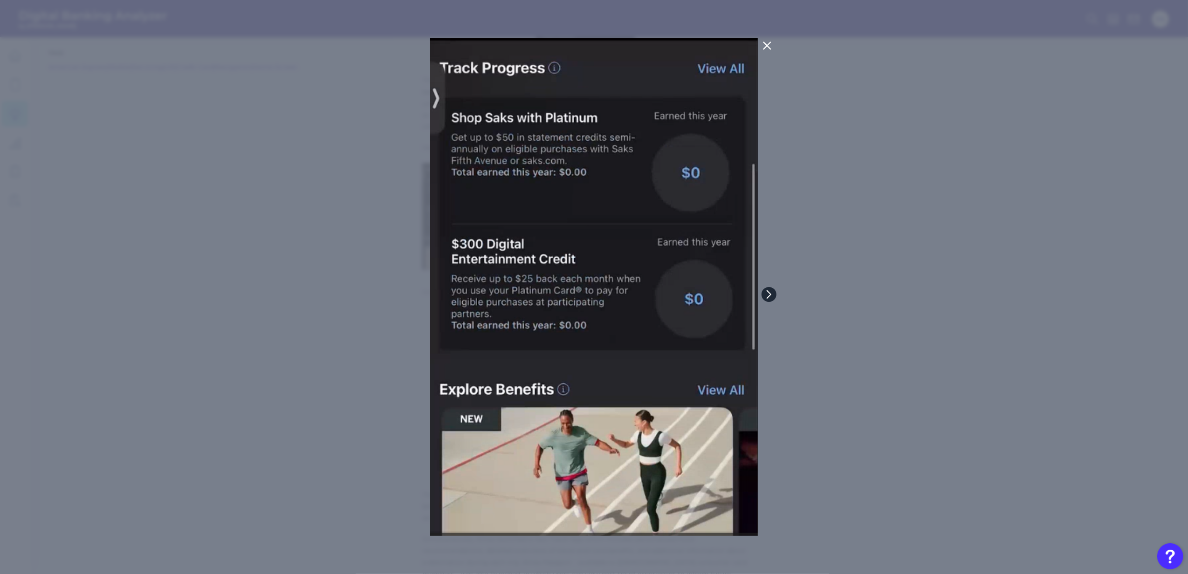
click at [772, 295] on icon at bounding box center [769, 294] width 8 height 8
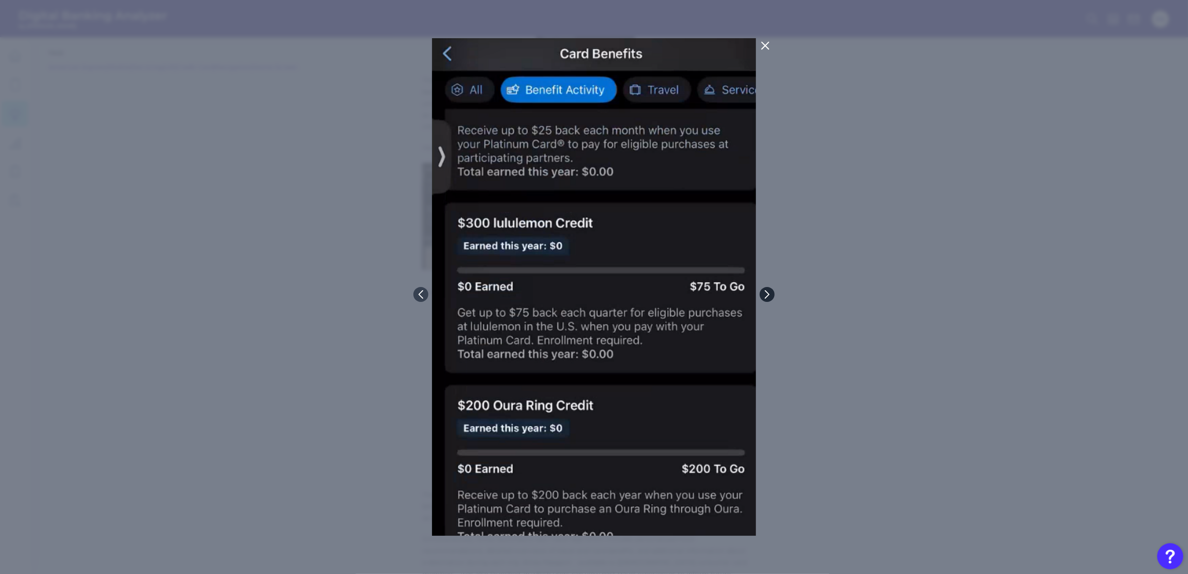
click at [774, 295] on div at bounding box center [594, 287] width 1188 height 574
click at [771, 293] on icon at bounding box center [767, 294] width 8 height 8
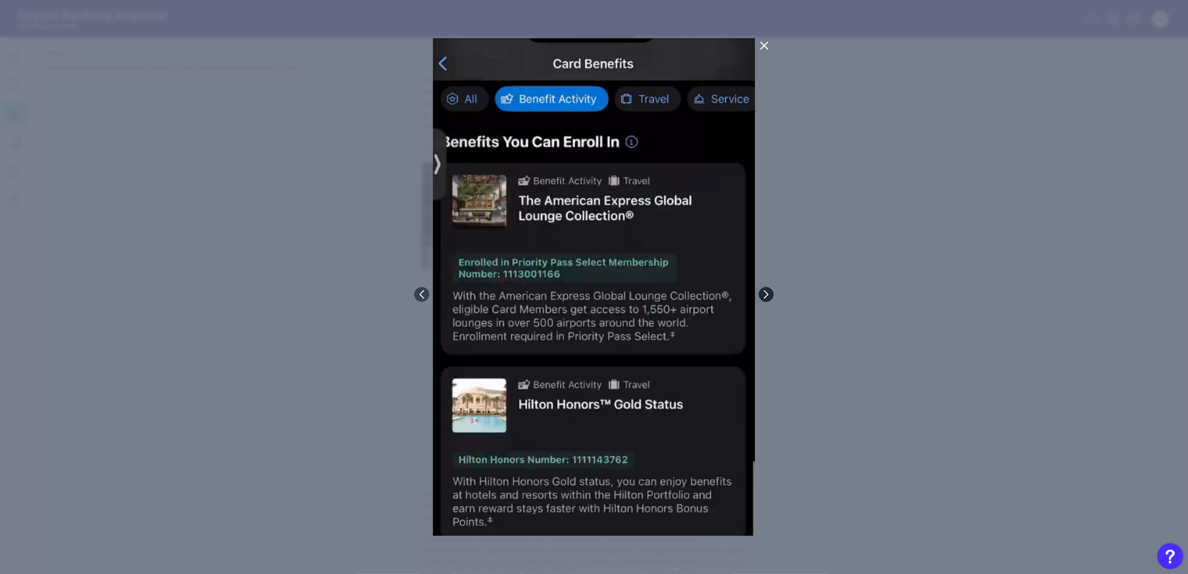
click at [768, 292] on icon at bounding box center [766, 294] width 8 height 8
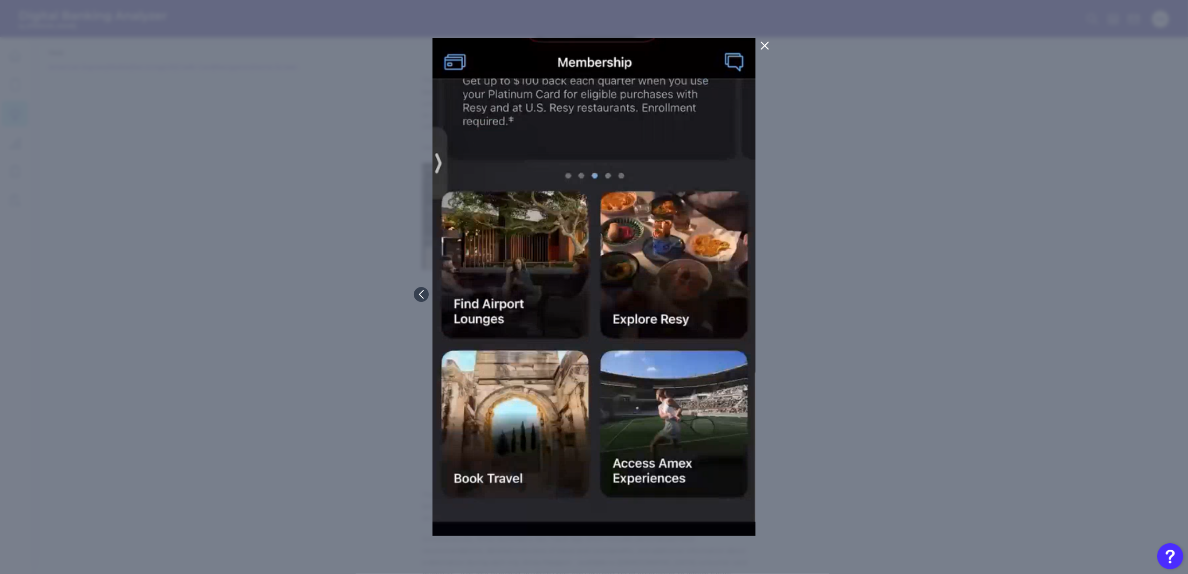
click at [768, 292] on div at bounding box center [594, 287] width 1188 height 574
click at [433, 298] on img at bounding box center [594, 287] width 323 height 498
click at [424, 296] on icon at bounding box center [421, 294] width 8 height 8
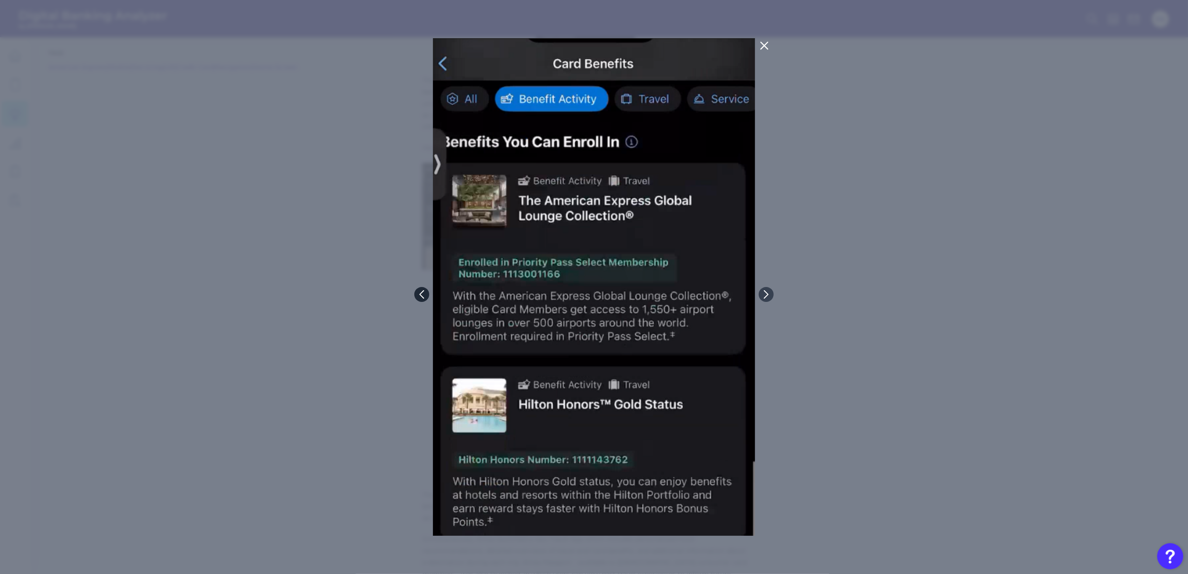
click at [424, 297] on icon at bounding box center [422, 294] width 8 height 8
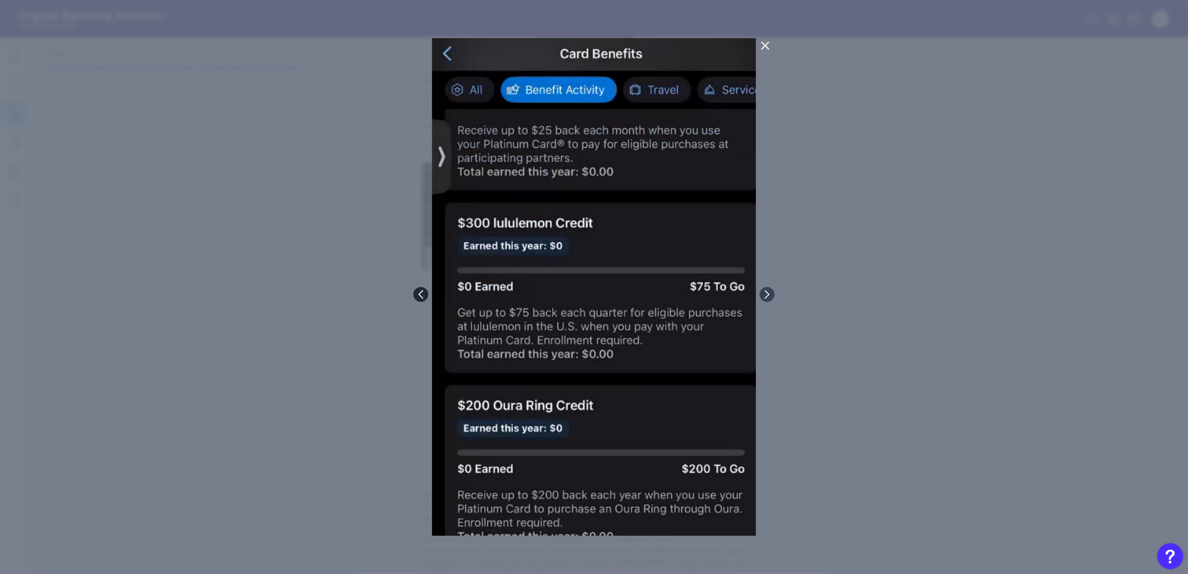
click at [424, 297] on icon at bounding box center [421, 294] width 8 height 8
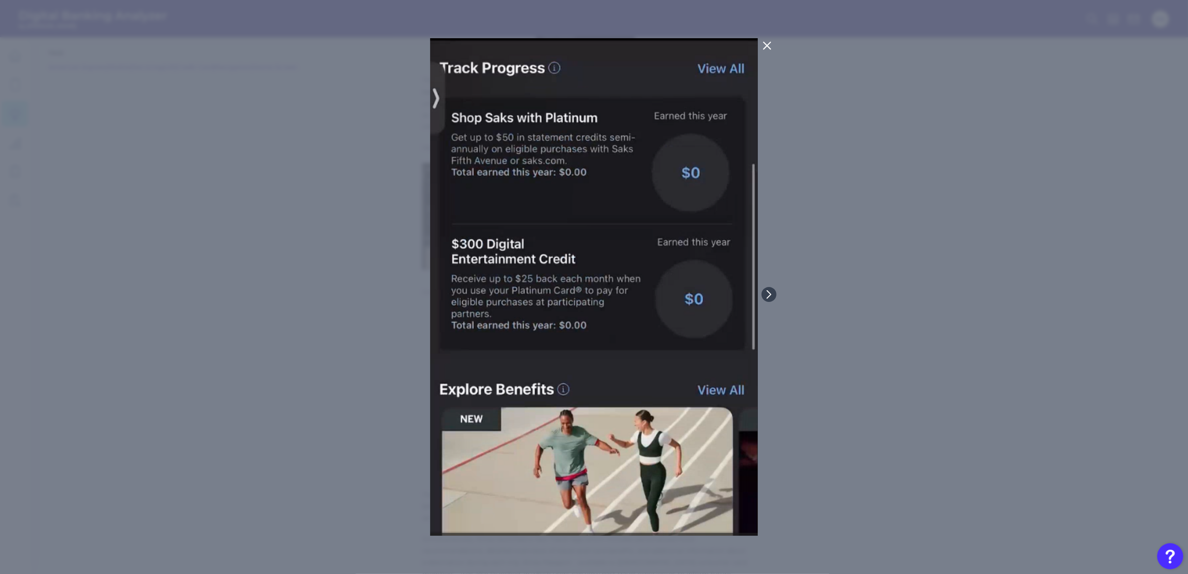
click at [424, 297] on div at bounding box center [594, 287] width 1188 height 574
drag, startPoint x: 424, startPoint y: 297, endPoint x: 840, endPoint y: 301, distance: 415.4
click at [840, 301] on div at bounding box center [594, 287] width 1188 height 574
click at [769, 294] on icon at bounding box center [769, 294] width 8 height 8
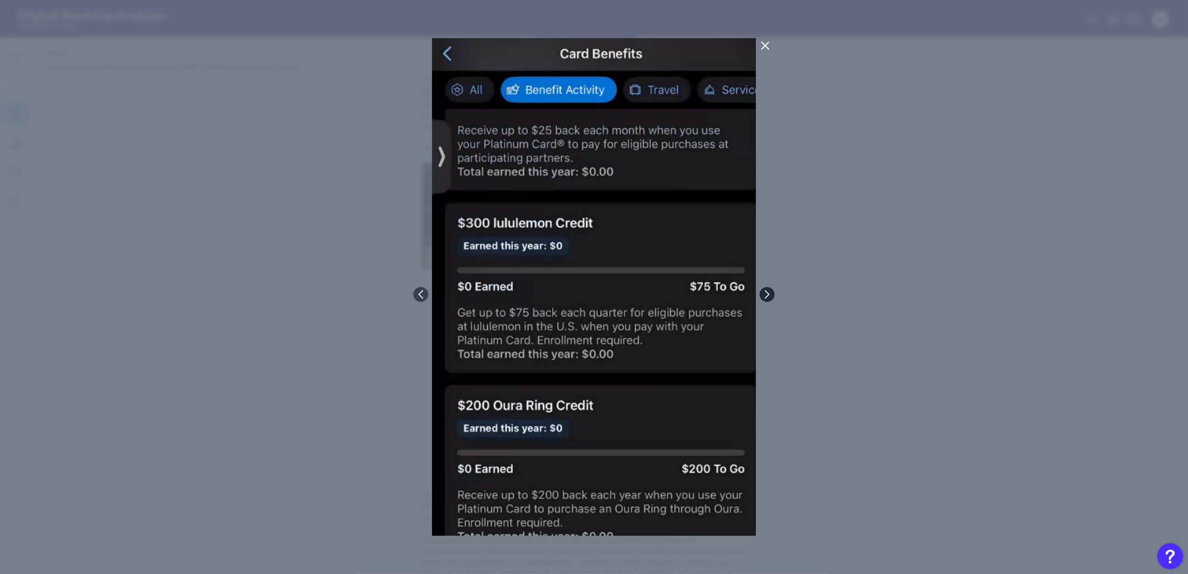
click at [769, 294] on icon at bounding box center [768, 294] width 4 height 7
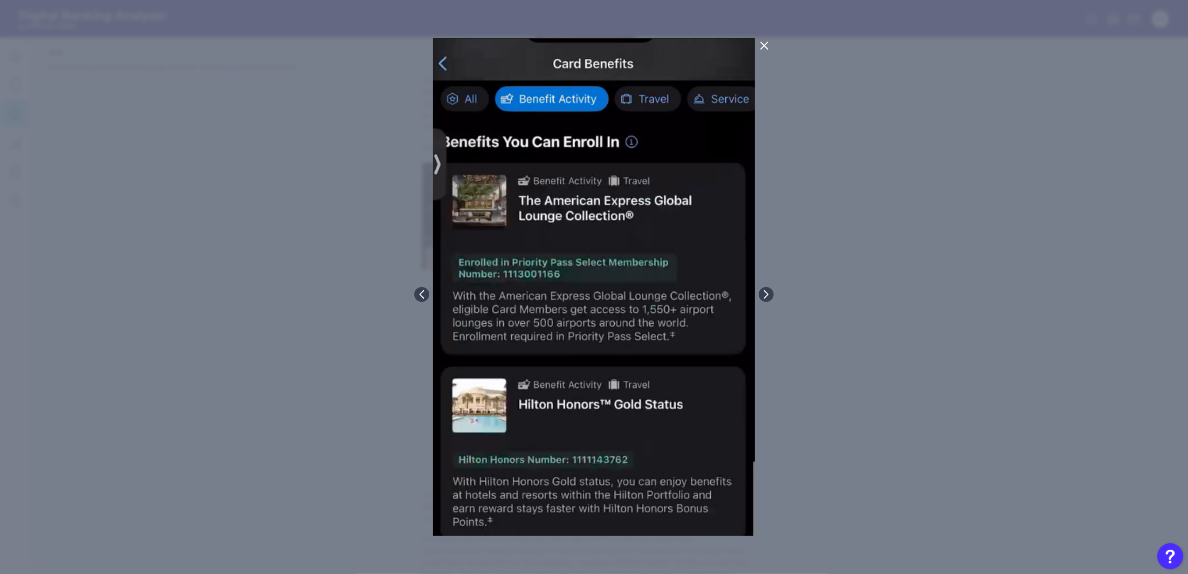
click at [889, 308] on div at bounding box center [594, 287] width 1188 height 574
click at [770, 50] on button at bounding box center [764, 45] width 19 height 15
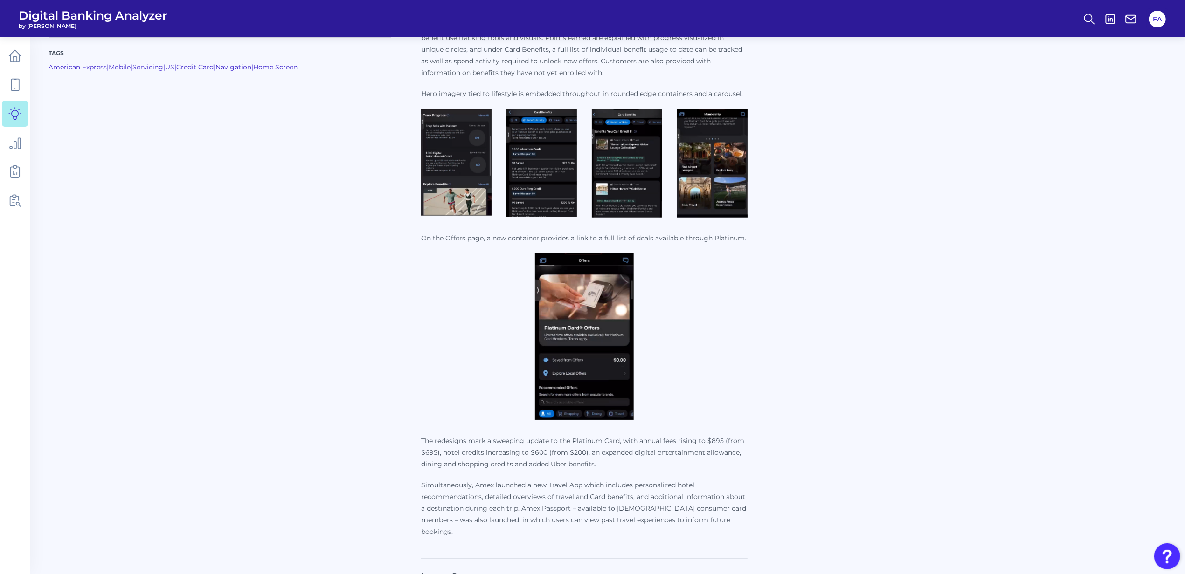
scroll to position [994, 0]
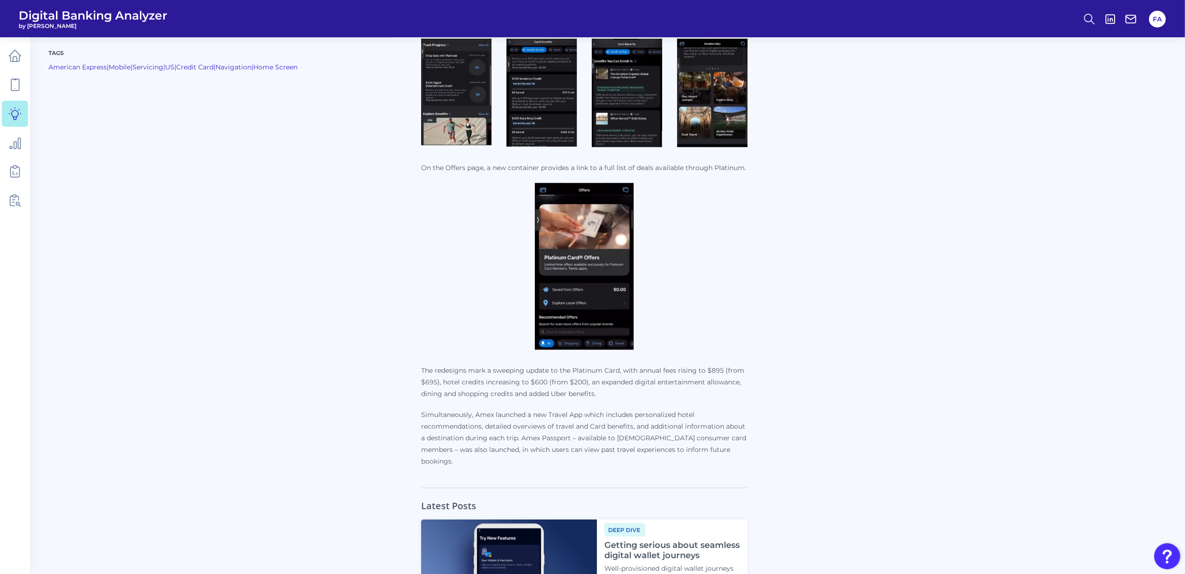
click at [612, 304] on img at bounding box center [584, 266] width 99 height 167
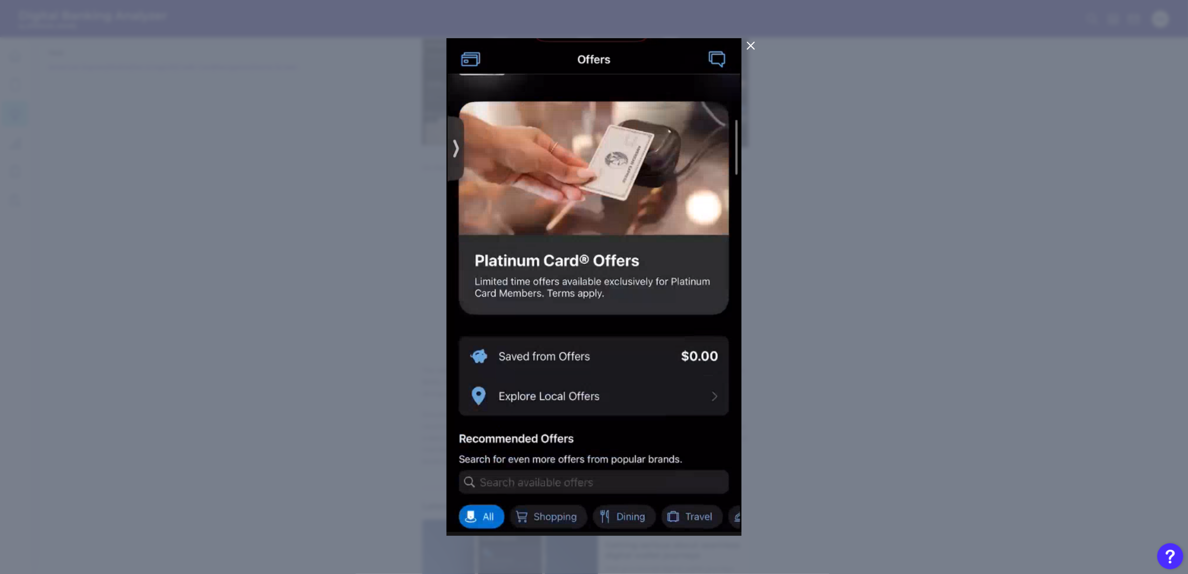
click at [884, 289] on div at bounding box center [594, 287] width 1188 height 574
click at [749, 44] on icon at bounding box center [751, 45] width 7 height 7
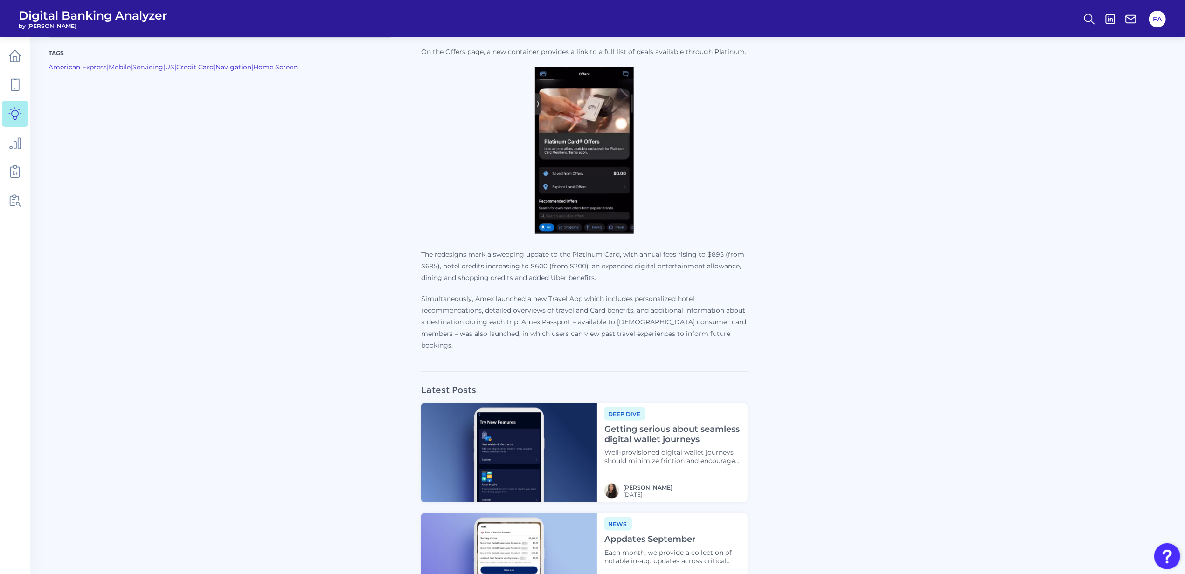
scroll to position [1063, 0]
